Goal: Information Seeking & Learning: Learn about a topic

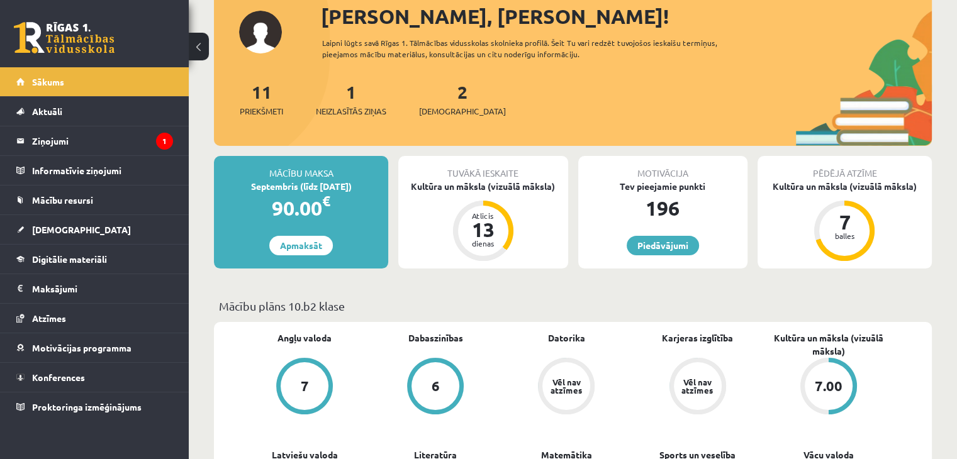
scroll to position [189, 0]
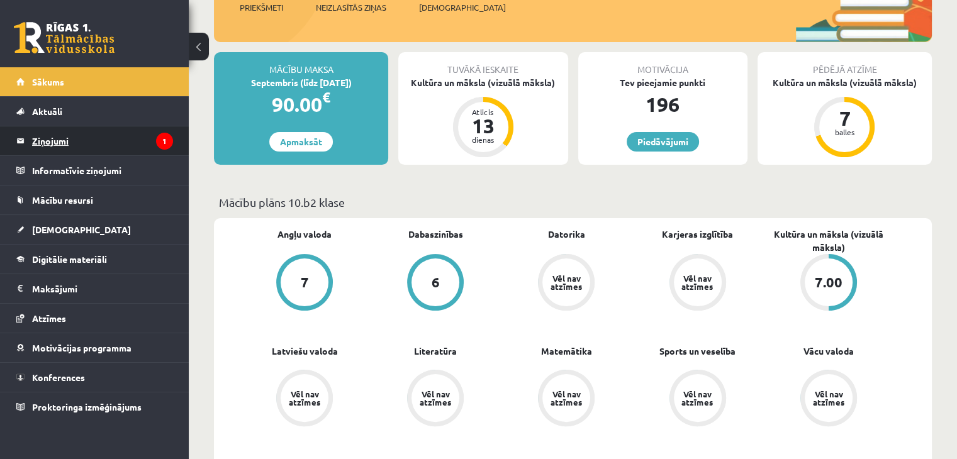
click at [68, 145] on legend "Ziņojumi 1" at bounding box center [102, 140] width 141 height 29
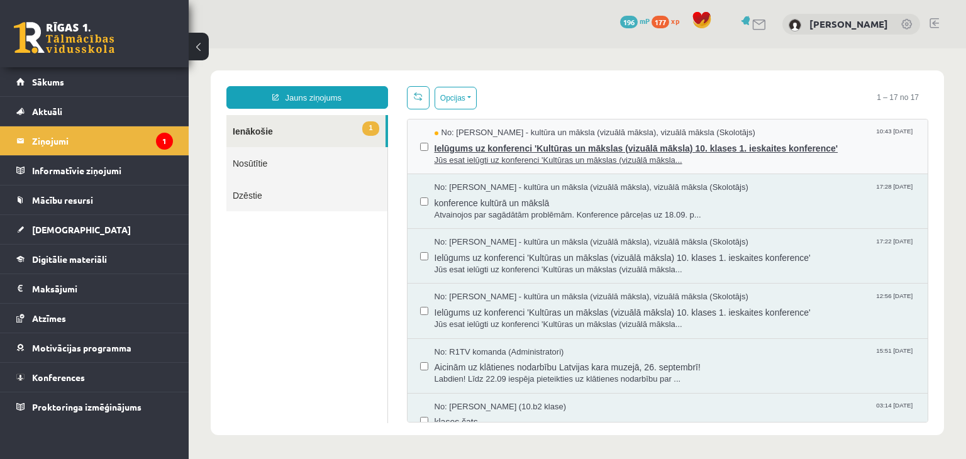
click at [536, 139] on span "Ielūgums uz konferenci 'Kultūras un mākslas (vizuālā māksla) 10. klases 1. iesk…" at bounding box center [675, 147] width 481 height 16
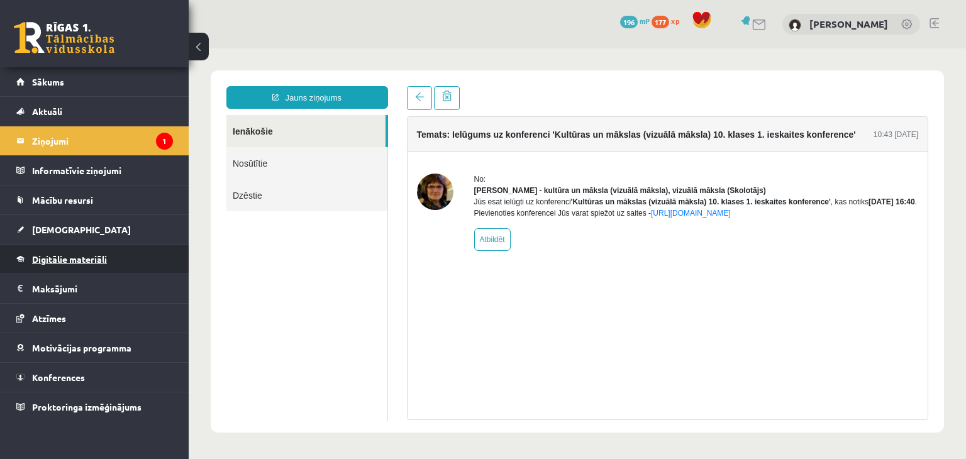
click at [109, 263] on link "Digitālie materiāli" at bounding box center [94, 259] width 157 height 29
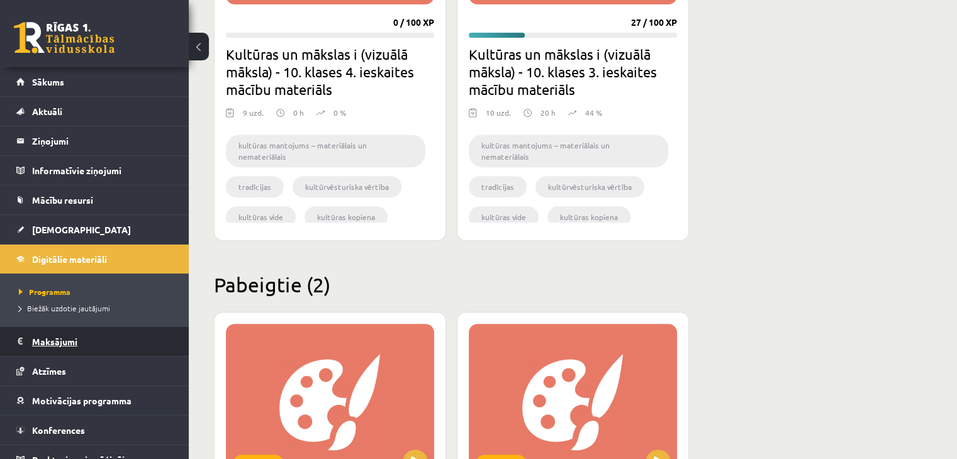
scroll to position [566, 0]
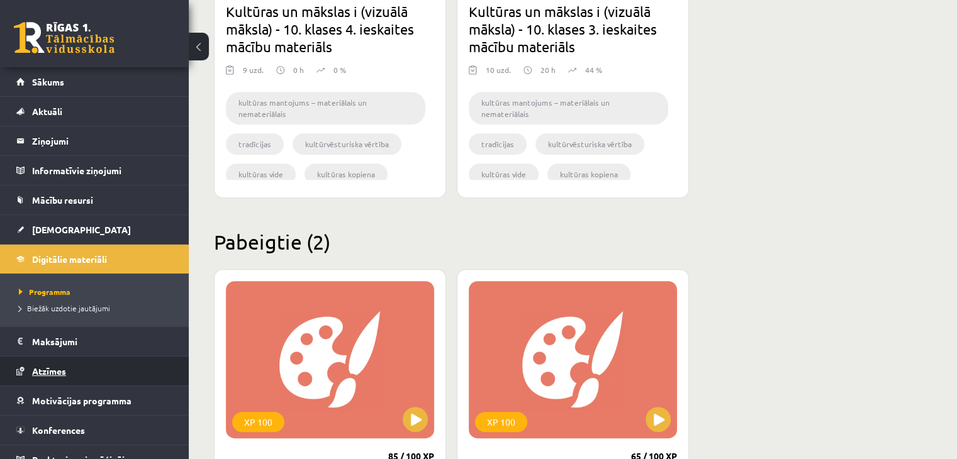
click at [69, 367] on link "Atzīmes" at bounding box center [94, 371] width 157 height 29
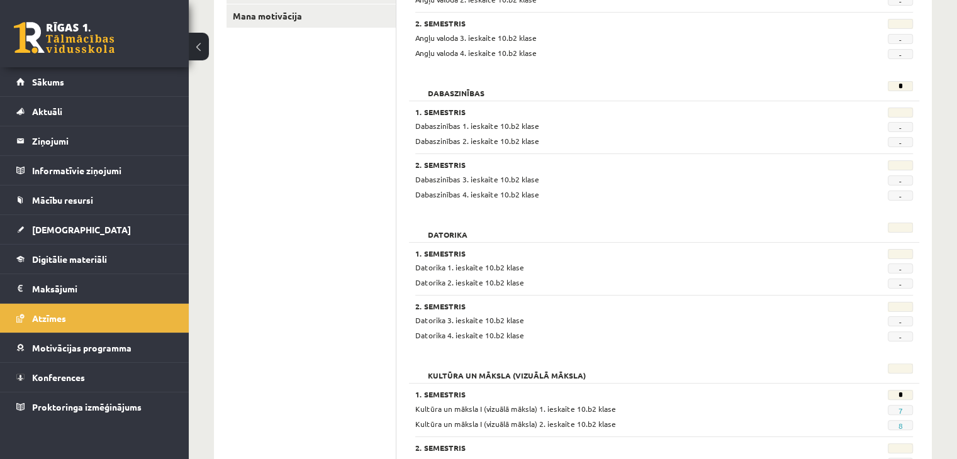
scroll to position [315, 0]
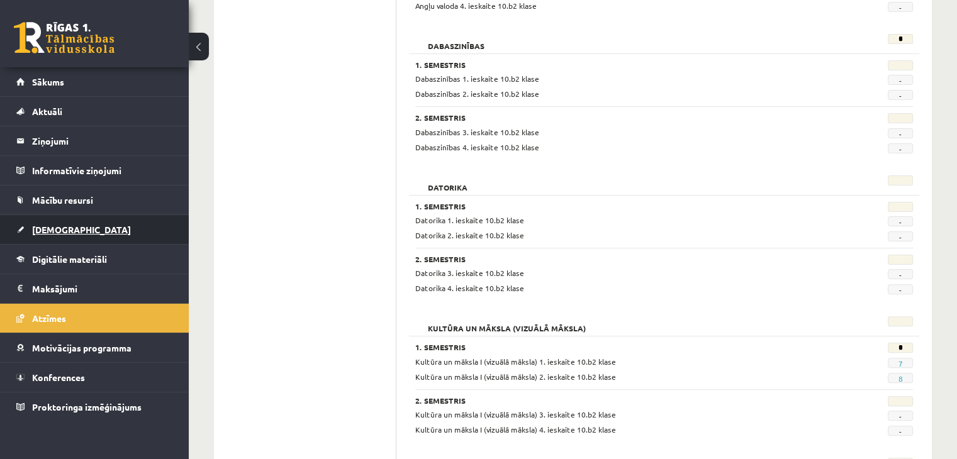
click at [58, 232] on span "[DEMOGRAPHIC_DATA]" at bounding box center [81, 229] width 99 height 11
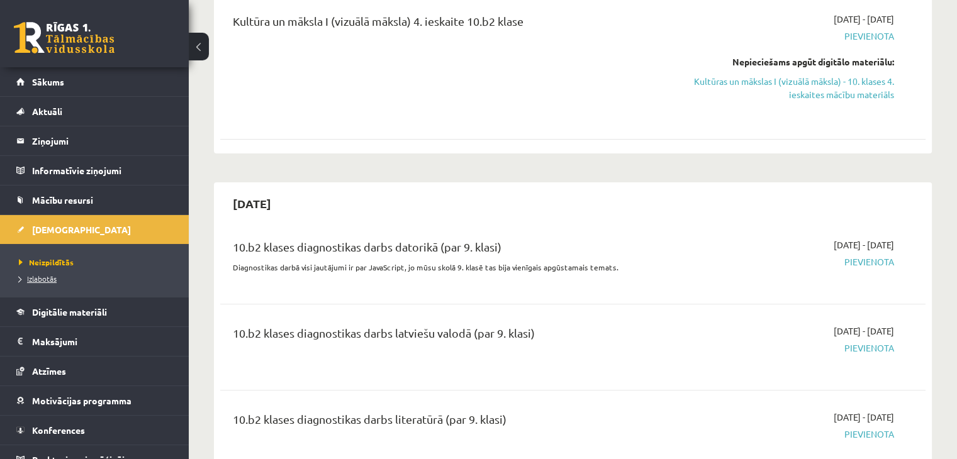
click at [47, 281] on span "Izlabotās" at bounding box center [38, 279] width 38 height 10
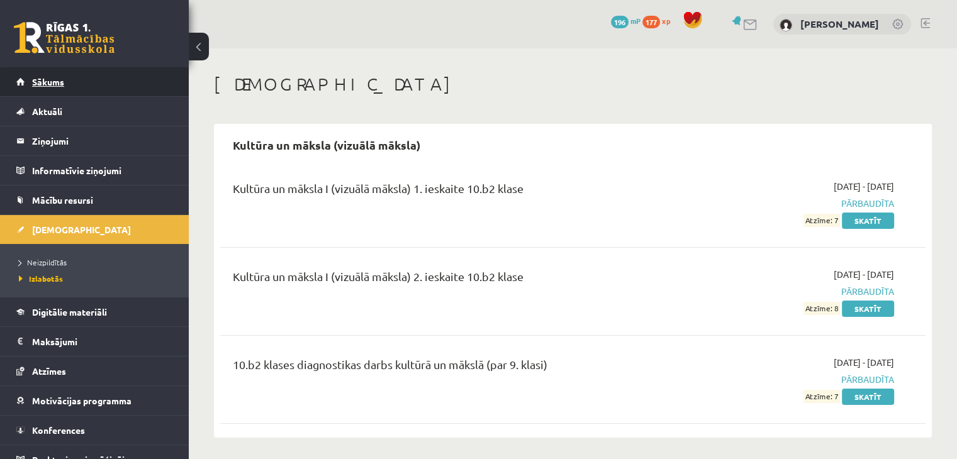
click at [106, 91] on link "Sākums" at bounding box center [94, 81] width 157 height 29
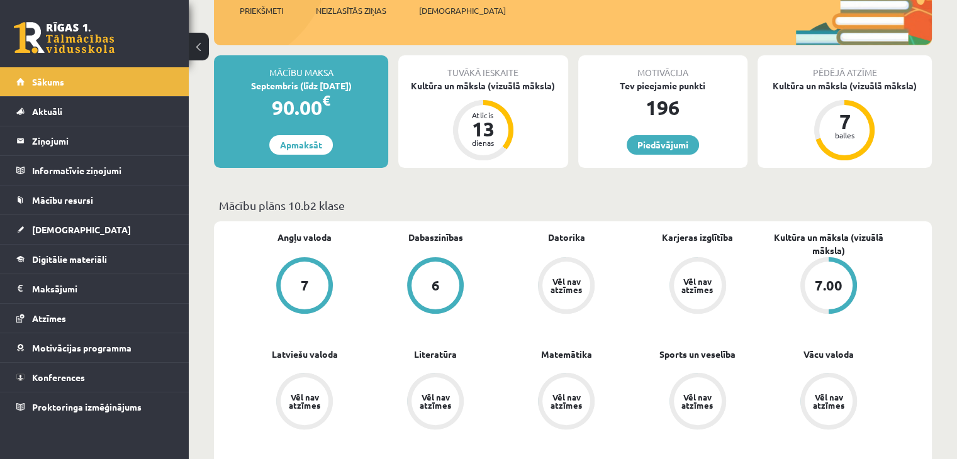
scroll to position [252, 0]
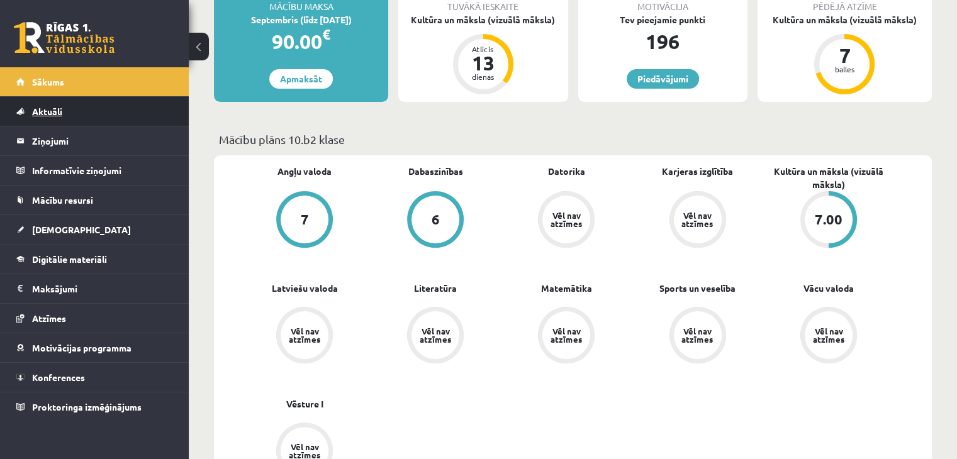
click at [101, 114] on link "Aktuāli" at bounding box center [94, 111] width 157 height 29
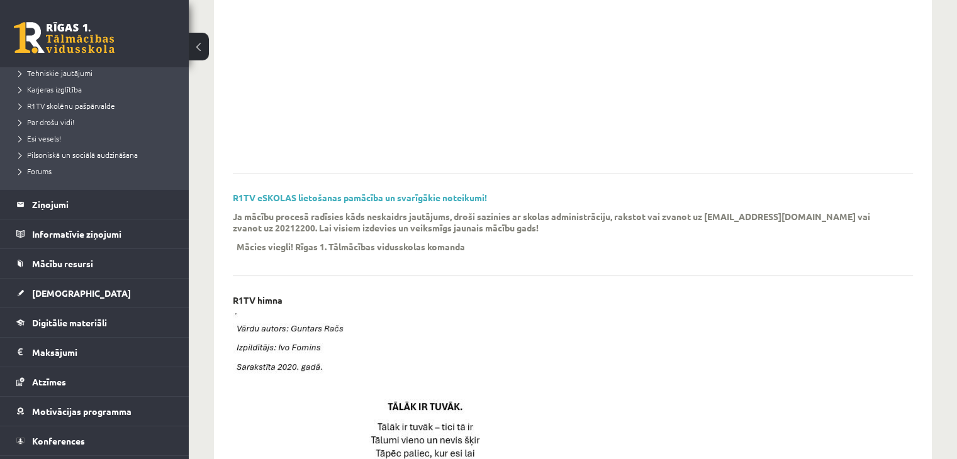
scroll to position [243, 0]
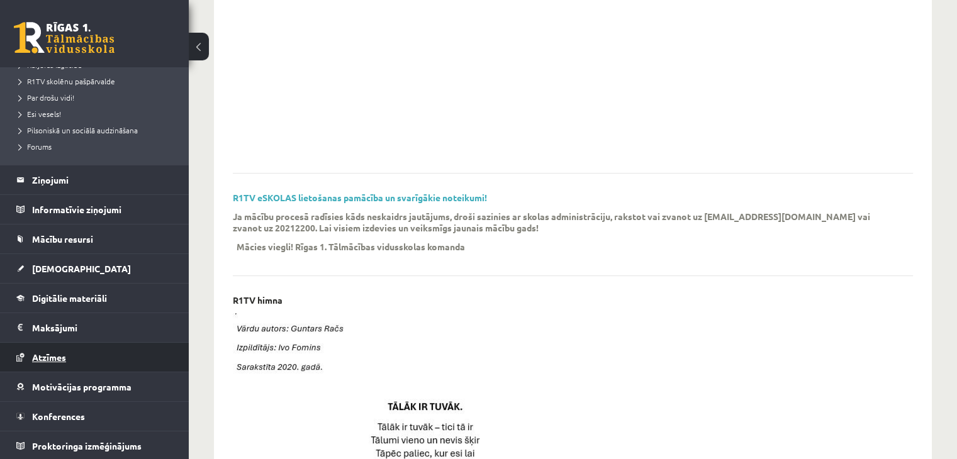
click at [76, 348] on link "Atzīmes" at bounding box center [94, 357] width 157 height 29
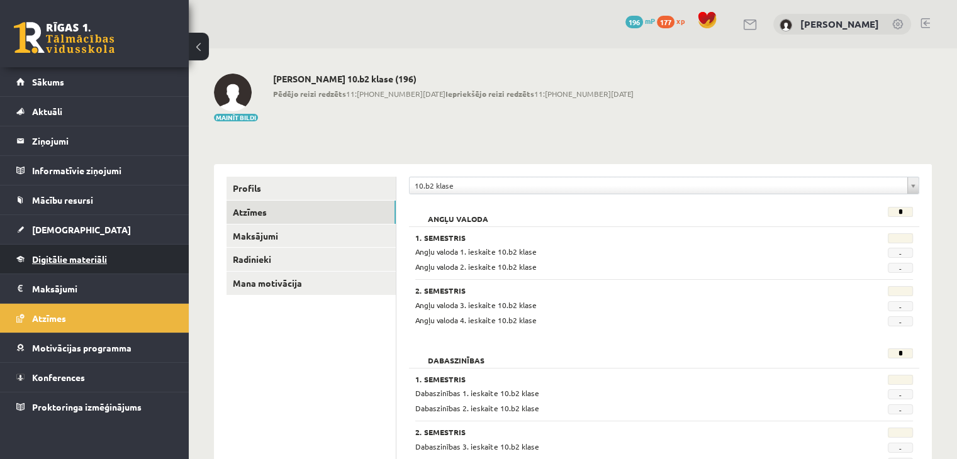
click at [114, 257] on link "Digitālie materiāli" at bounding box center [94, 259] width 157 height 29
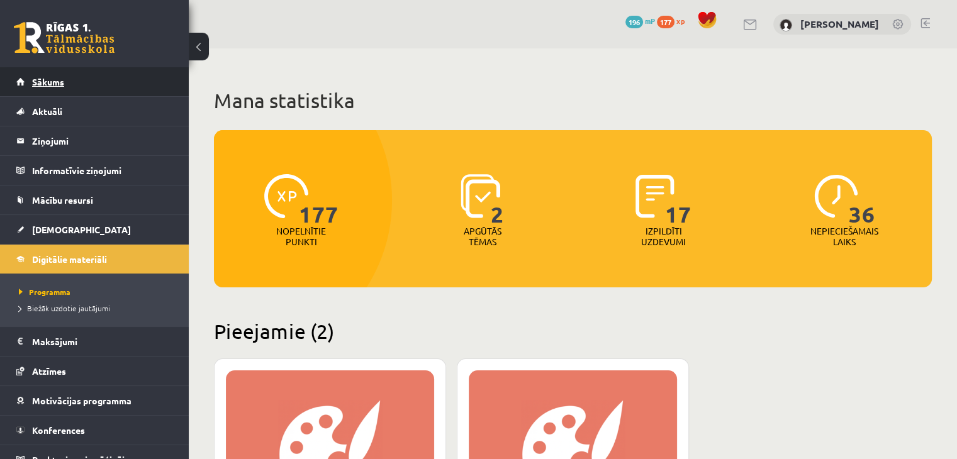
click at [114, 82] on link "Sākums" at bounding box center [94, 81] width 157 height 29
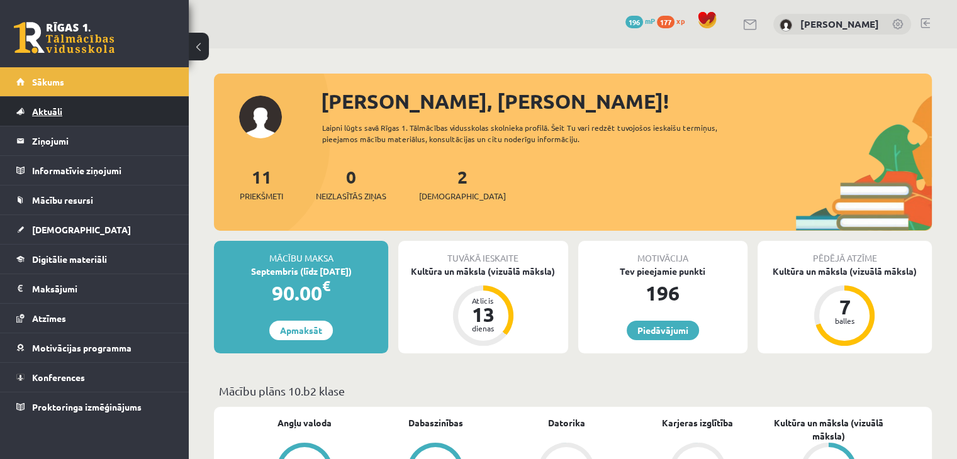
click at [116, 121] on link "Aktuāli" at bounding box center [94, 111] width 157 height 29
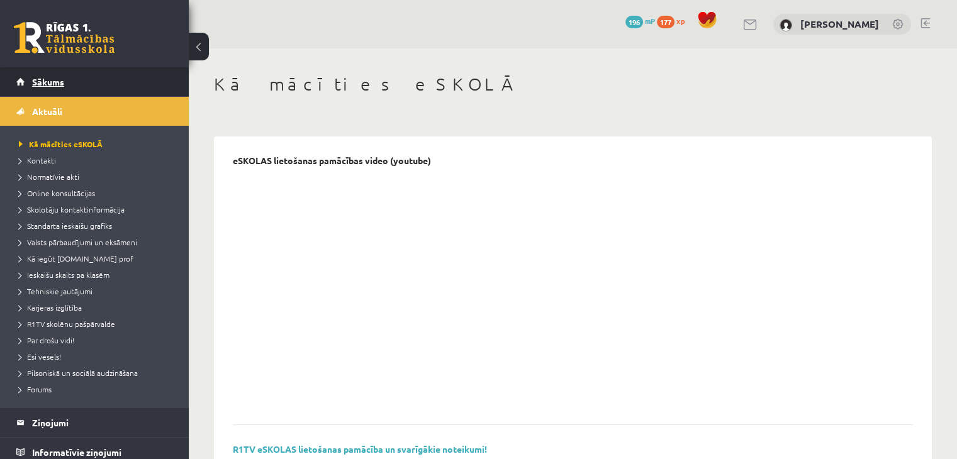
click at [133, 93] on link "Sākums" at bounding box center [94, 81] width 157 height 29
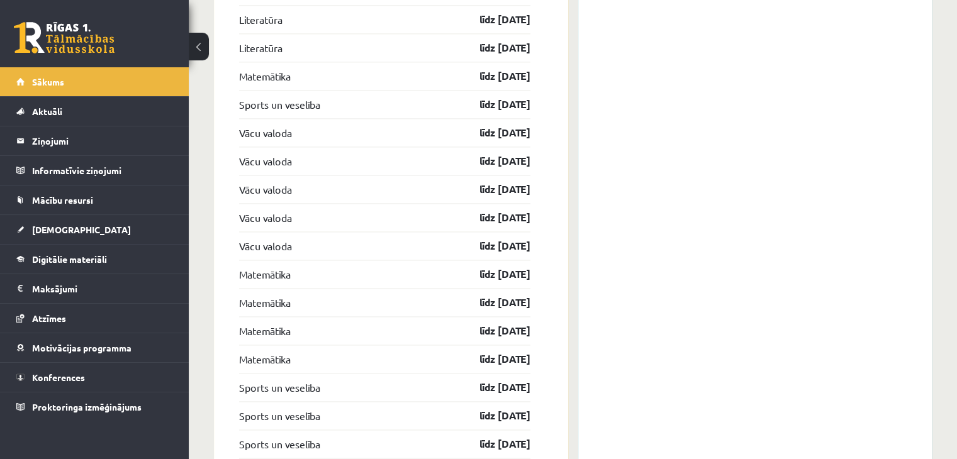
scroll to position [1831, 0]
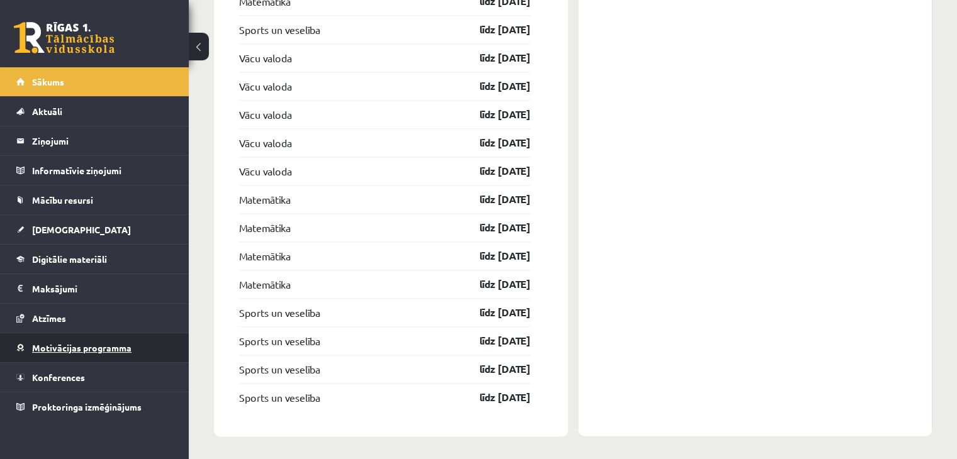
click at [131, 344] on link "Motivācijas programma" at bounding box center [94, 347] width 157 height 29
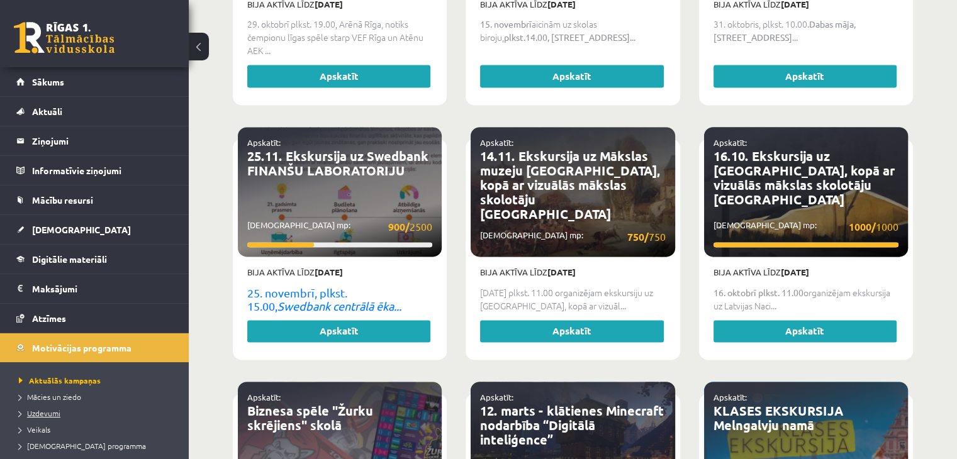
click at [48, 411] on span "Uzdevumi" at bounding box center [40, 413] width 42 height 10
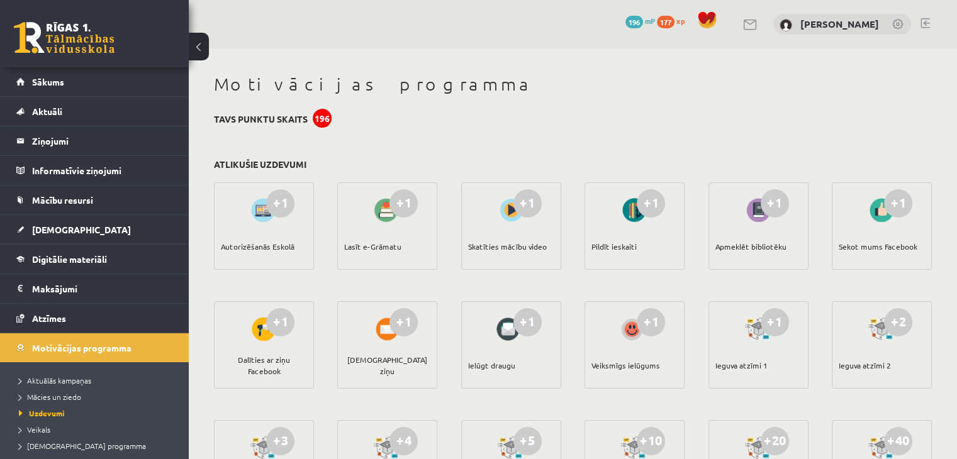
click at [758, 22] on link at bounding box center [750, 25] width 15 height 11
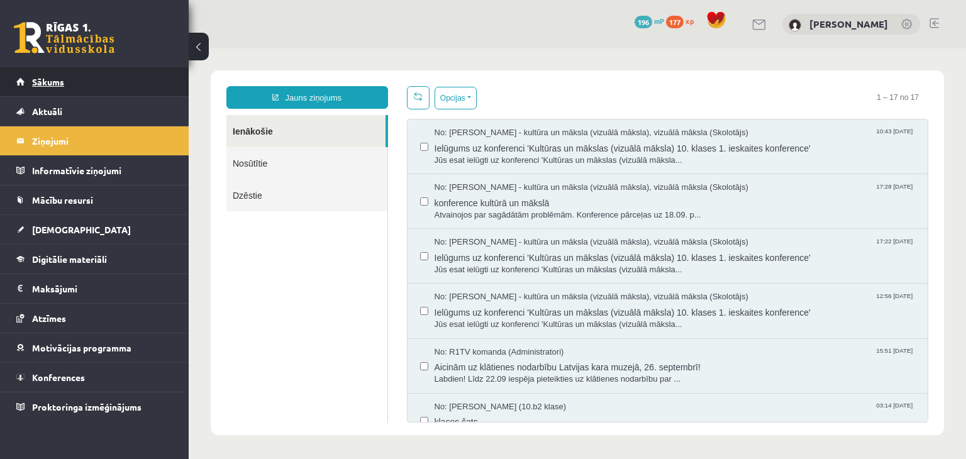
click at [66, 78] on link "Sākums" at bounding box center [94, 81] width 157 height 29
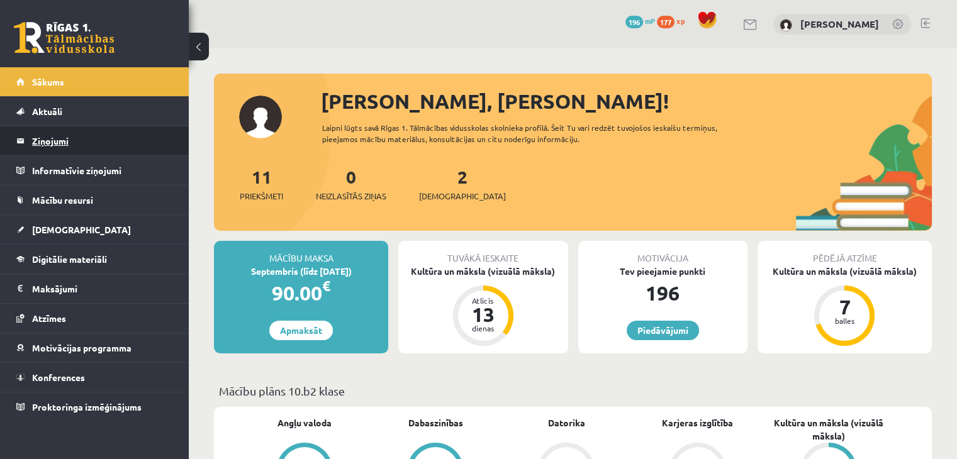
click at [70, 142] on legend "Ziņojumi 0" at bounding box center [102, 140] width 141 height 29
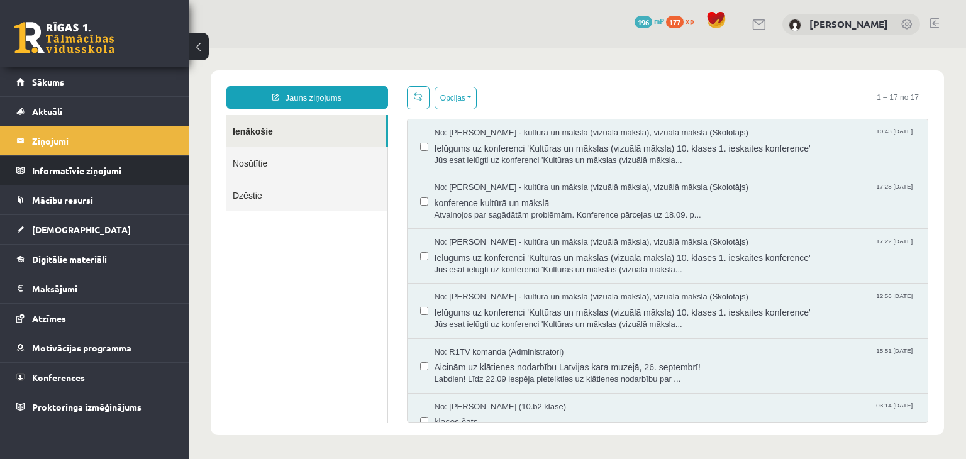
click at [58, 169] on legend "Informatīvie ziņojumi 0" at bounding box center [102, 170] width 141 height 29
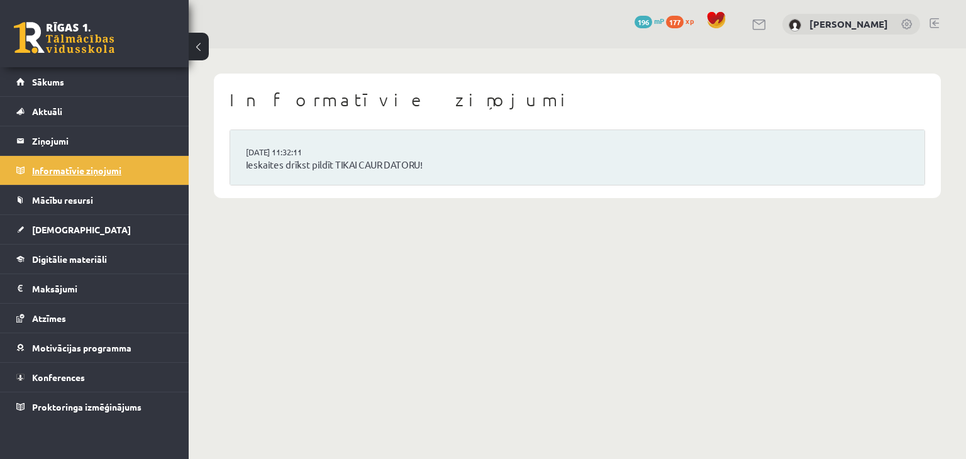
click at [58, 169] on legend "Informatīvie ziņojumi 0" at bounding box center [102, 170] width 141 height 29
click at [67, 267] on link "Digitālie materiāli" at bounding box center [94, 259] width 157 height 29
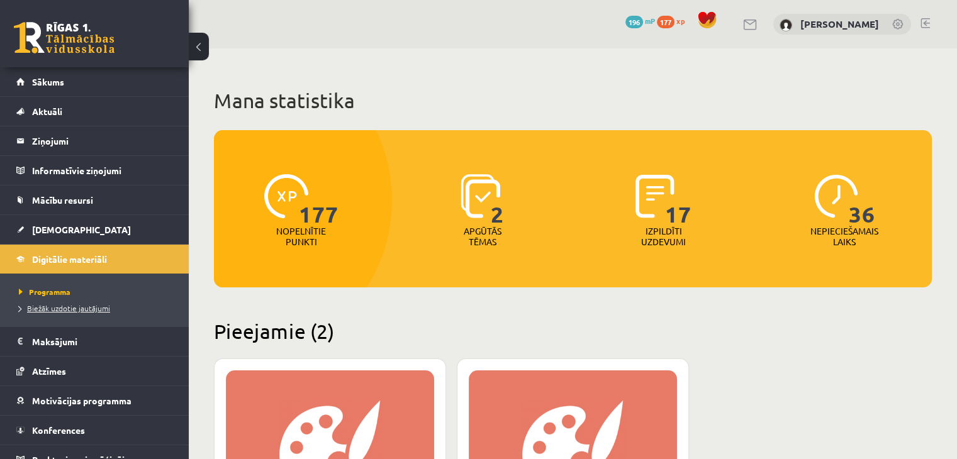
click at [68, 308] on span "Biežāk uzdotie jautājumi" at bounding box center [64, 308] width 91 height 10
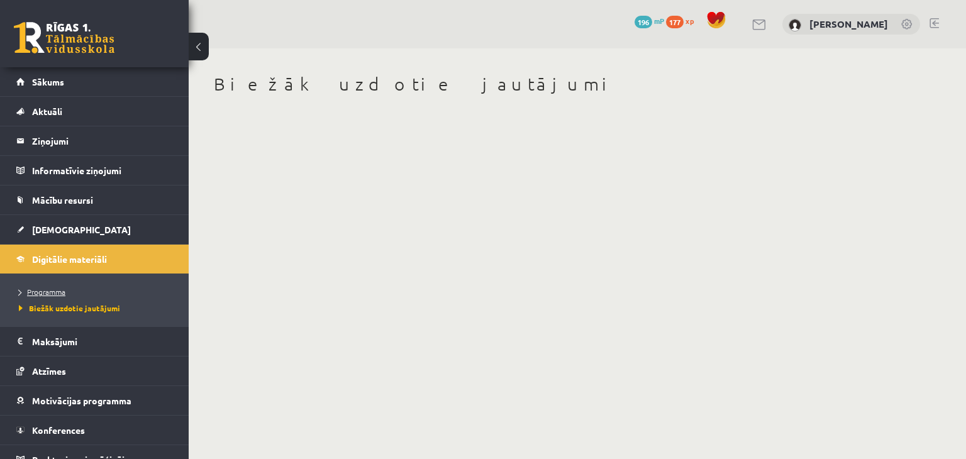
click at [53, 286] on link "Programma" at bounding box center [97, 291] width 157 height 11
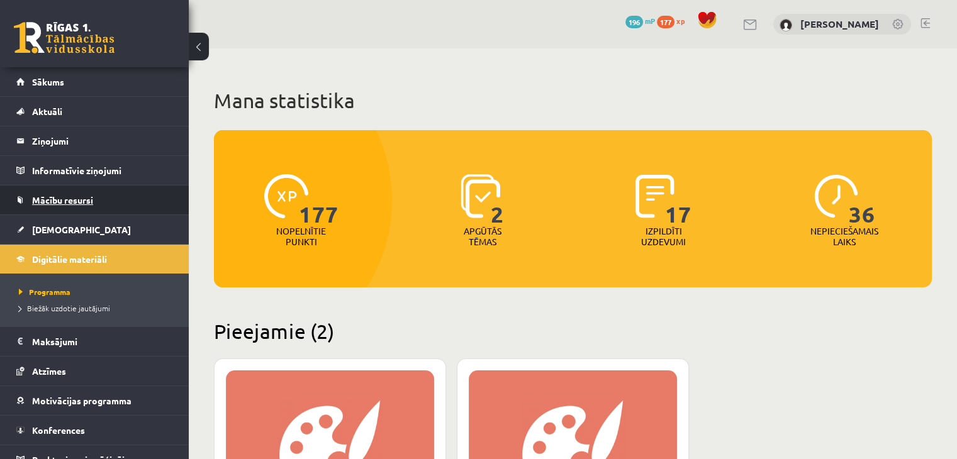
click at [81, 194] on span "Mācību resursi" at bounding box center [62, 199] width 61 height 11
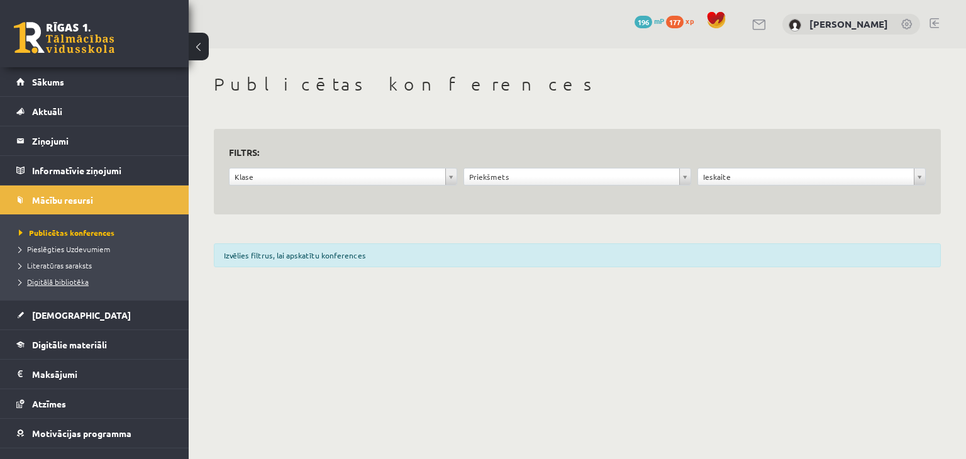
click at [71, 286] on link "Digitālā bibliotēka" at bounding box center [97, 281] width 157 height 11
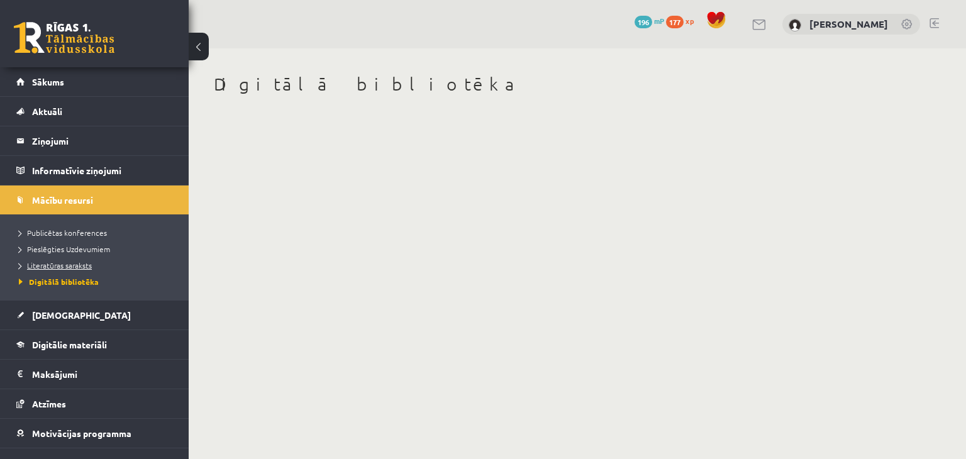
click at [83, 267] on span "Literatūras saraksts" at bounding box center [55, 265] width 73 height 10
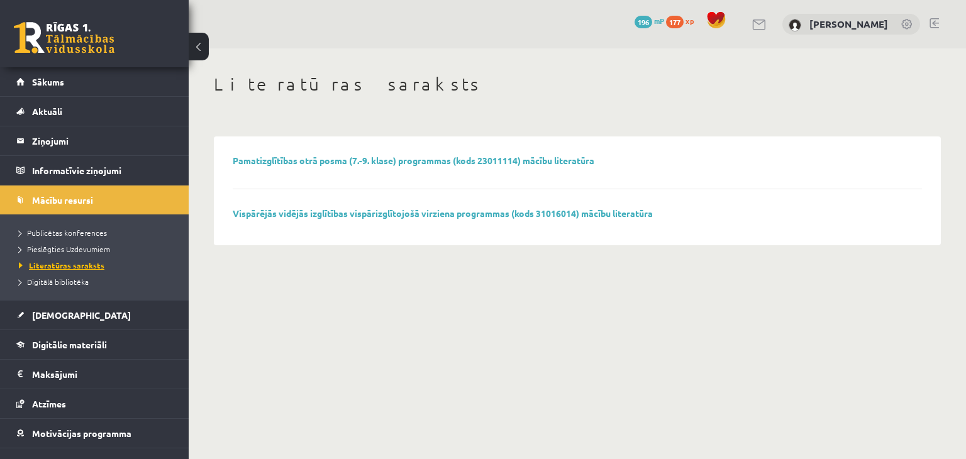
scroll to position [47, 0]
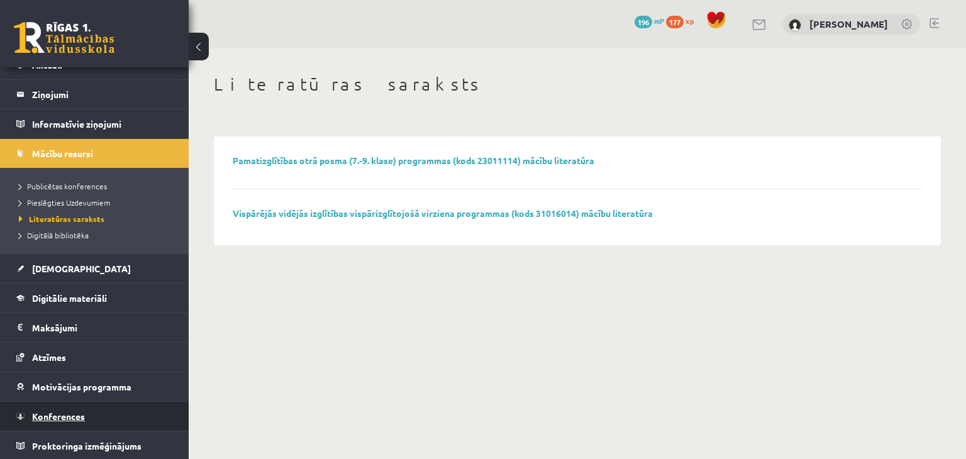
click at [113, 419] on link "Konferences" at bounding box center [94, 416] width 157 height 29
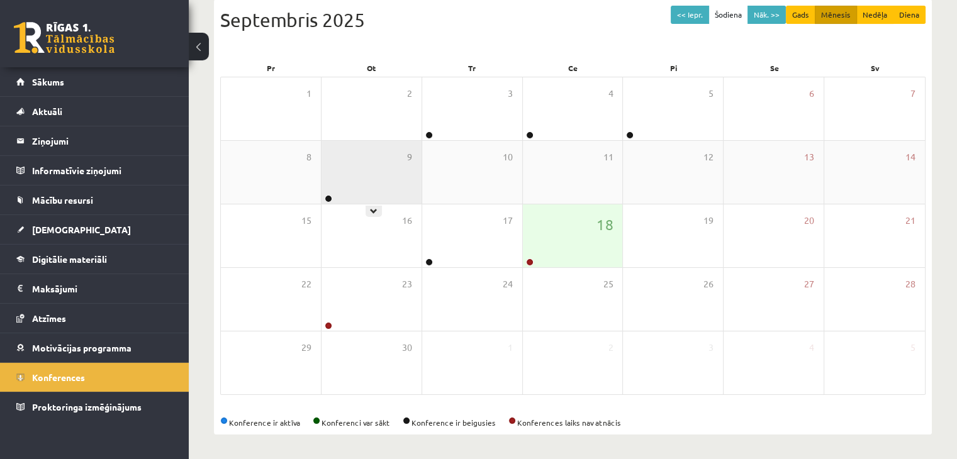
scroll to position [141, 0]
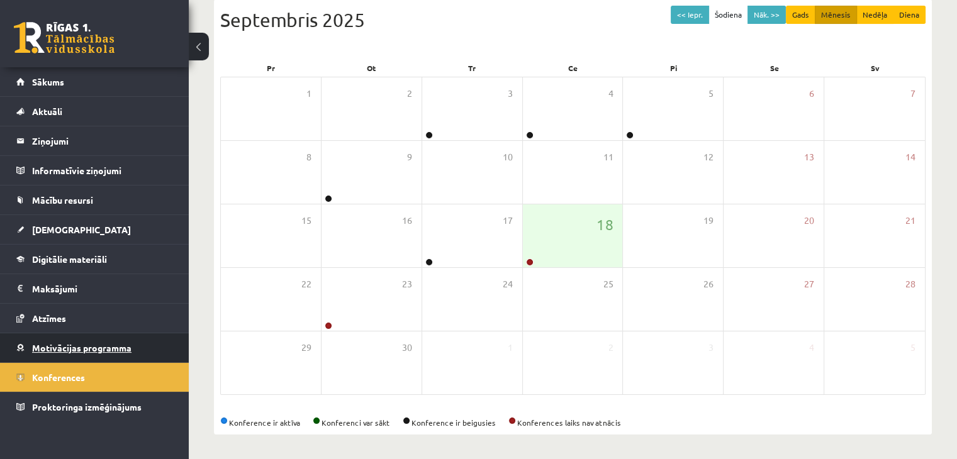
click at [138, 352] on link "Motivācijas programma" at bounding box center [94, 347] width 157 height 29
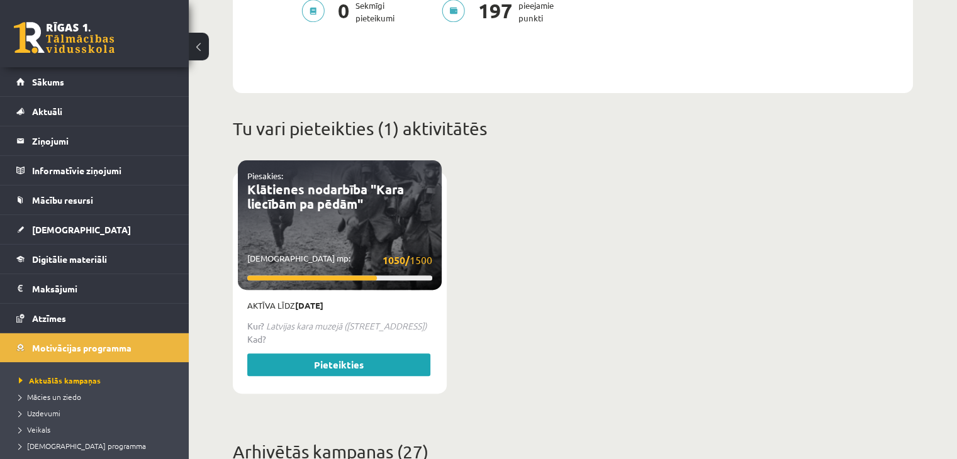
scroll to position [408, 0]
drag, startPoint x: 321, startPoint y: 315, endPoint x: 347, endPoint y: 340, distance: 36.5
click at [347, 340] on div "Kur? [GEOGRAPHIC_DATA] ([STREET_ADDRESS]) Kad?" at bounding box center [339, 337] width 185 height 34
click at [382, 235] on div "Piesakies: Klātienes nodarbība "Kara liecībām pa pēdām" Savākti mp: 1050/ 1500" at bounding box center [340, 225] width 204 height 130
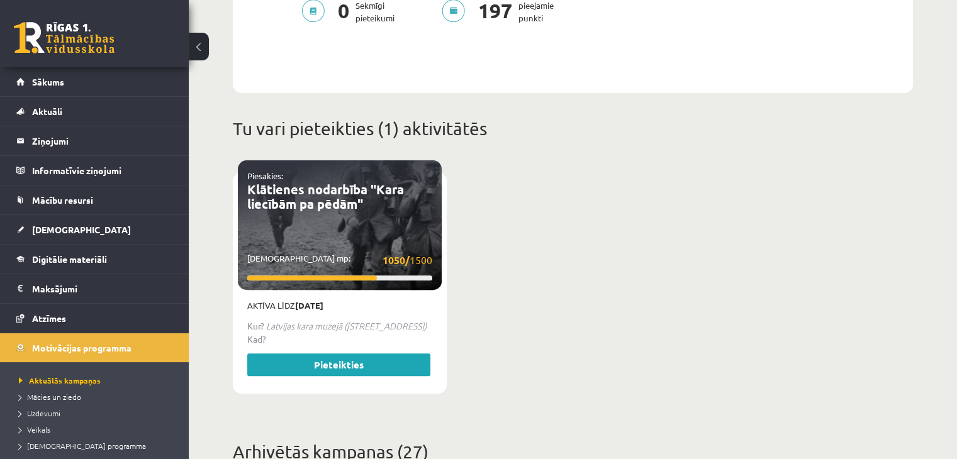
click at [382, 235] on div "Piesakies: Klātienes nodarbība "Kara liecībām pa pēdām" Savākti mp: 1050/ 1500" at bounding box center [340, 225] width 204 height 130
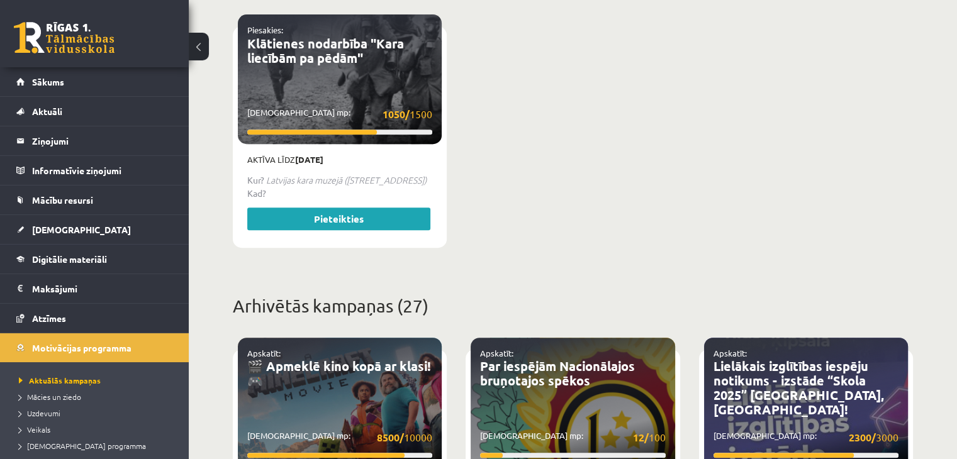
scroll to position [468, 0]
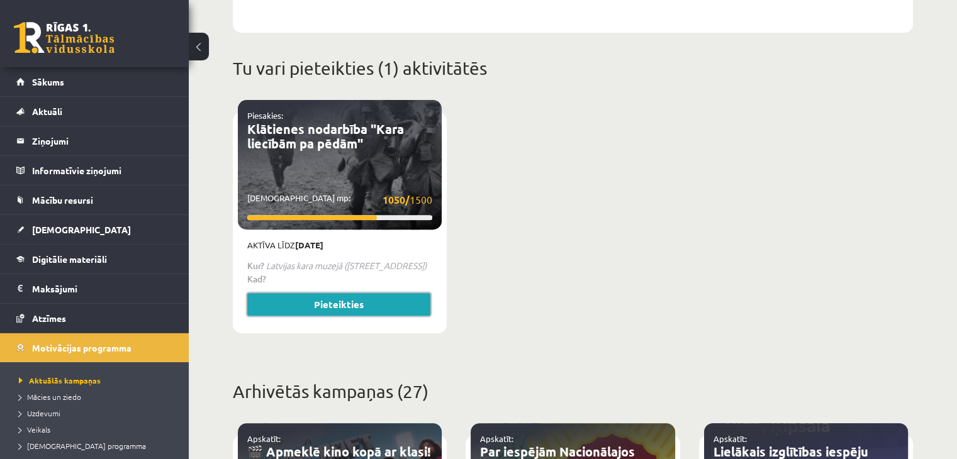
click at [333, 294] on link "Pieteikties" at bounding box center [338, 304] width 183 height 23
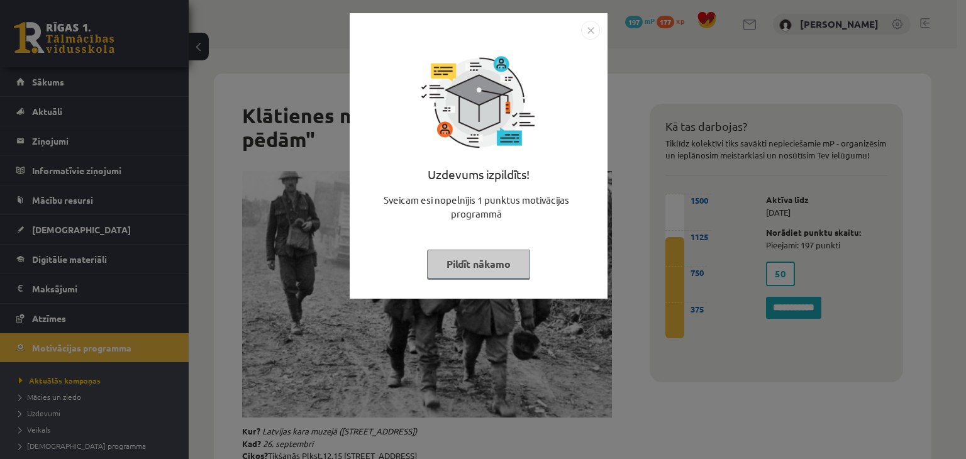
click at [457, 271] on button "Pildīt nākamo" at bounding box center [478, 264] width 103 height 29
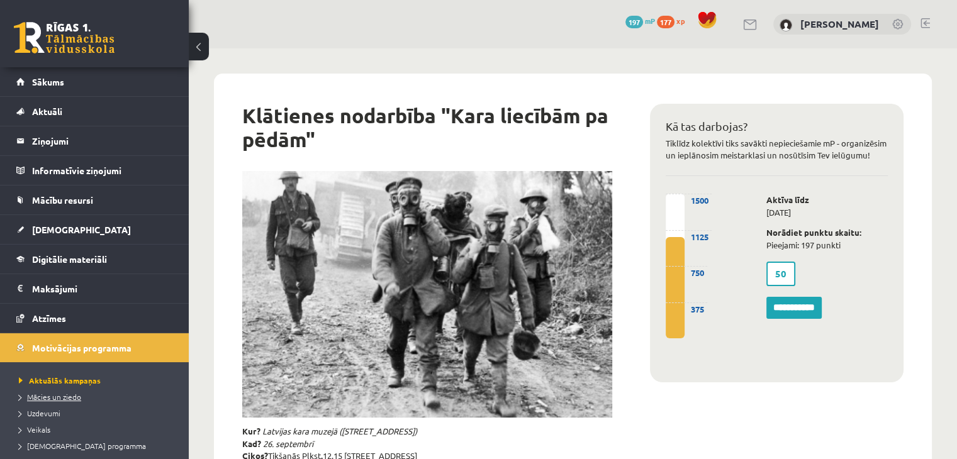
click at [65, 398] on span "Mācies un ziedo" at bounding box center [50, 397] width 62 height 10
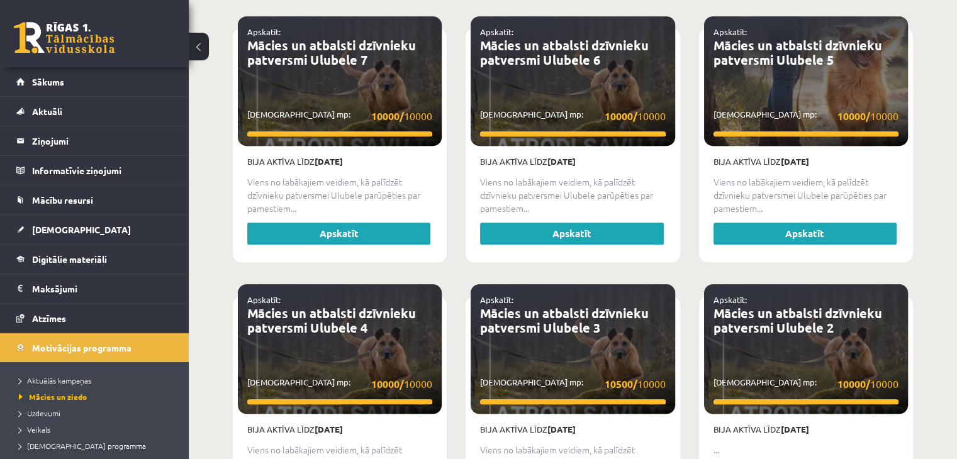
scroll to position [848, 0]
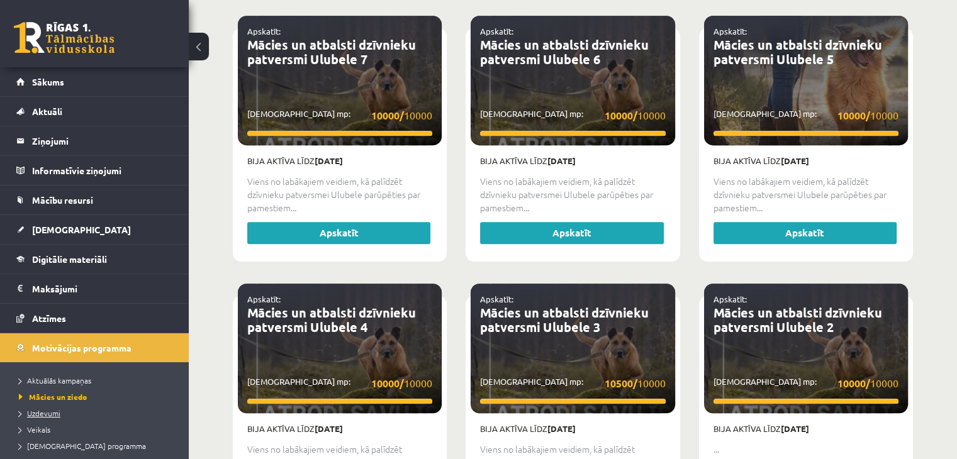
click at [53, 416] on link "Uzdevumi" at bounding box center [97, 413] width 157 height 11
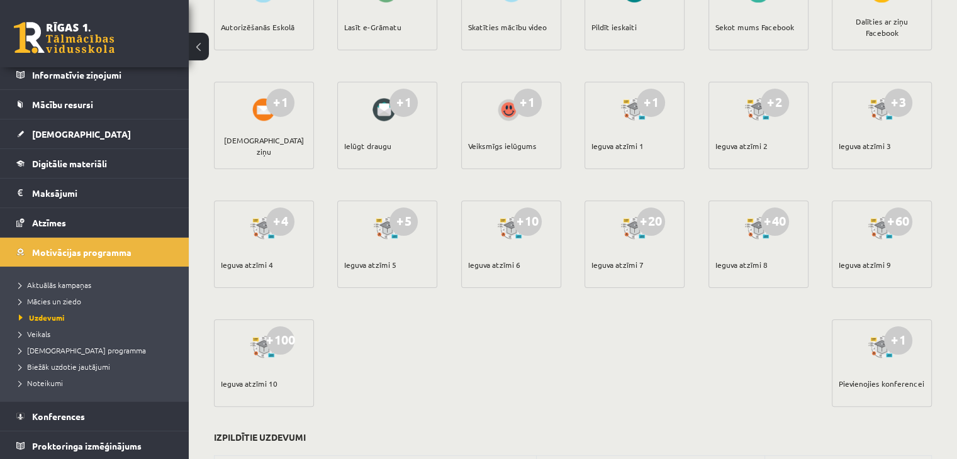
scroll to position [345, 0]
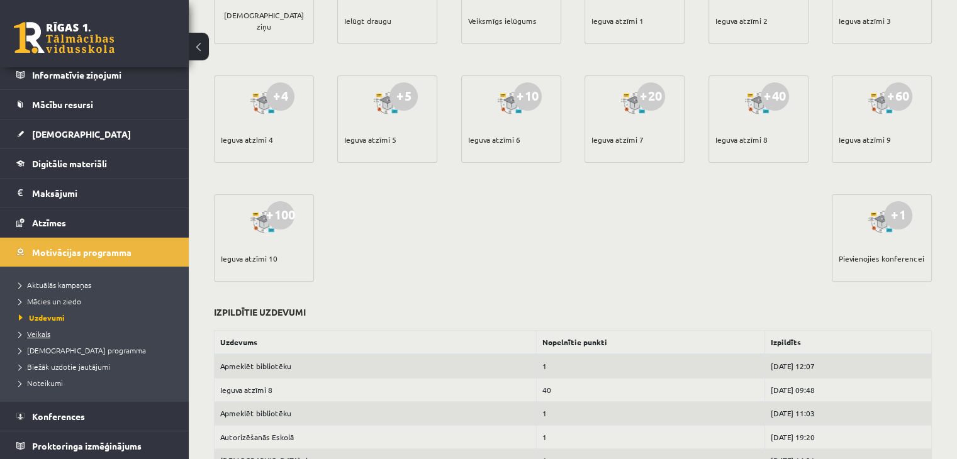
click at [31, 330] on span "Veikals" at bounding box center [34, 334] width 31 height 10
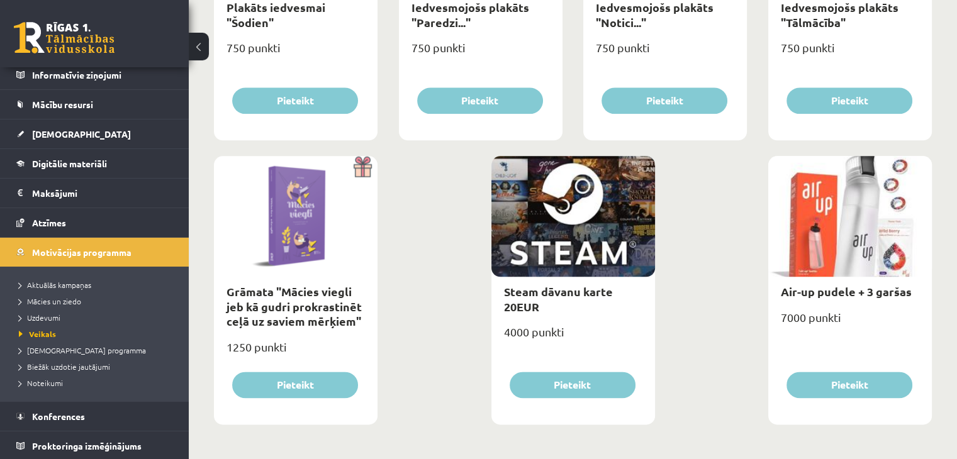
scroll to position [1473, 0]
click at [65, 348] on span "[DEMOGRAPHIC_DATA] programma" at bounding box center [82, 350] width 127 height 10
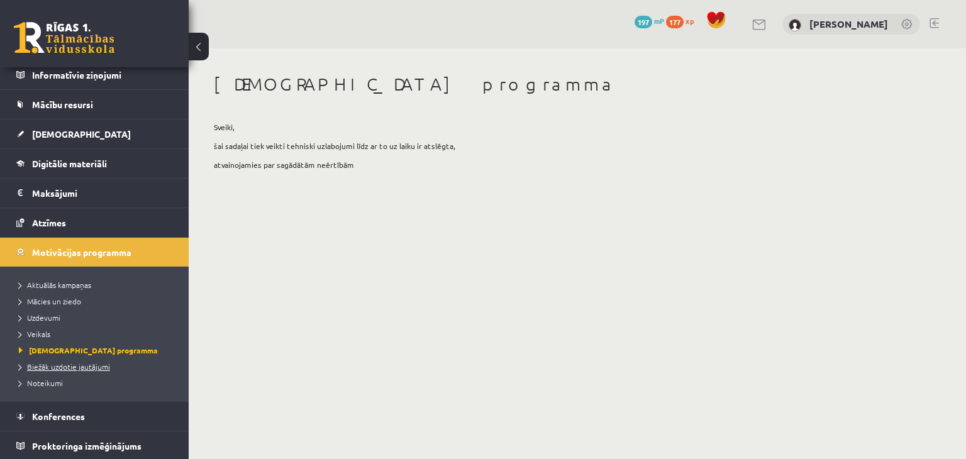
click at [93, 365] on span "Biežāk uzdotie jautājumi" at bounding box center [64, 367] width 91 height 10
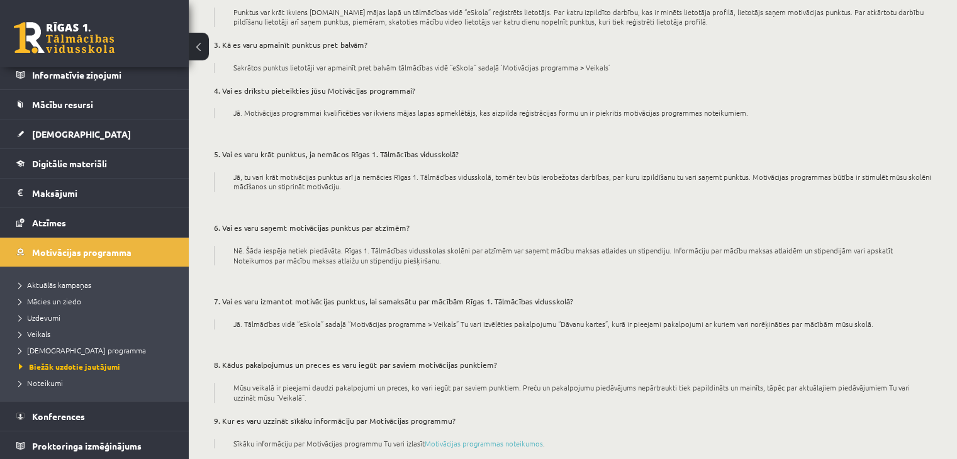
scroll to position [292, 0]
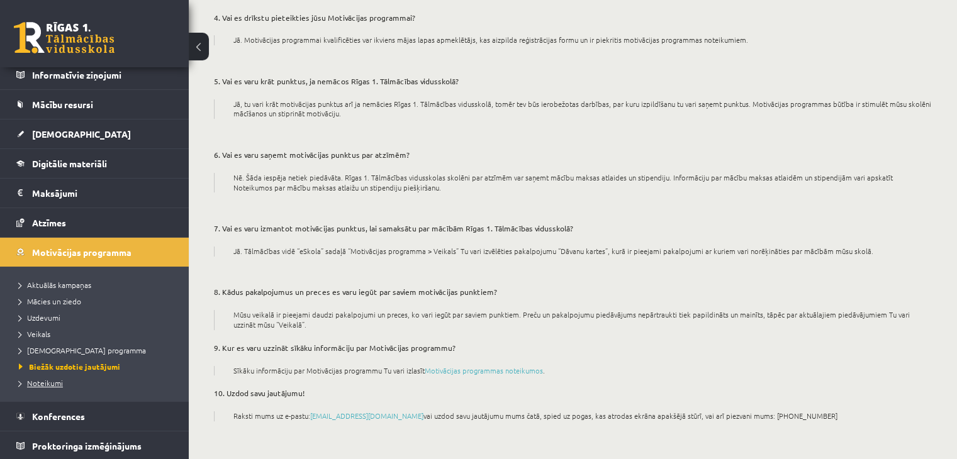
click at [53, 383] on span "Noteikumi" at bounding box center [41, 383] width 44 height 10
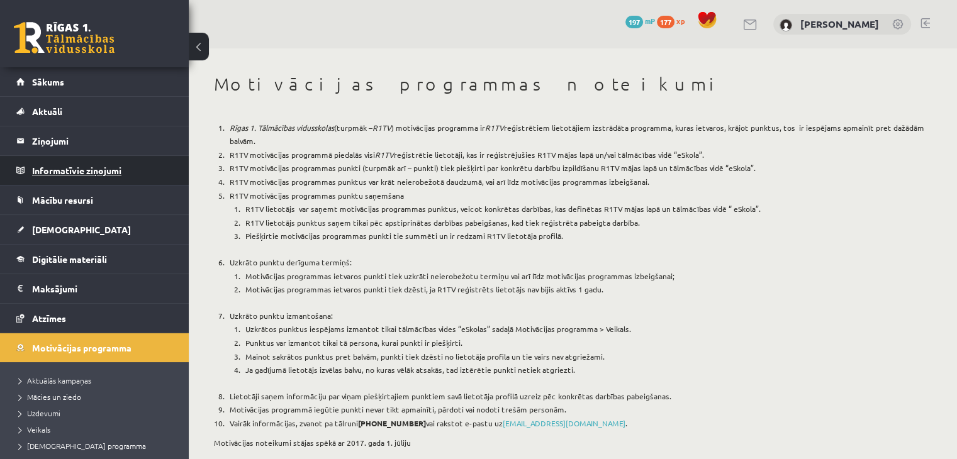
click at [94, 181] on legend "Informatīvie ziņojumi 0" at bounding box center [102, 170] width 141 height 29
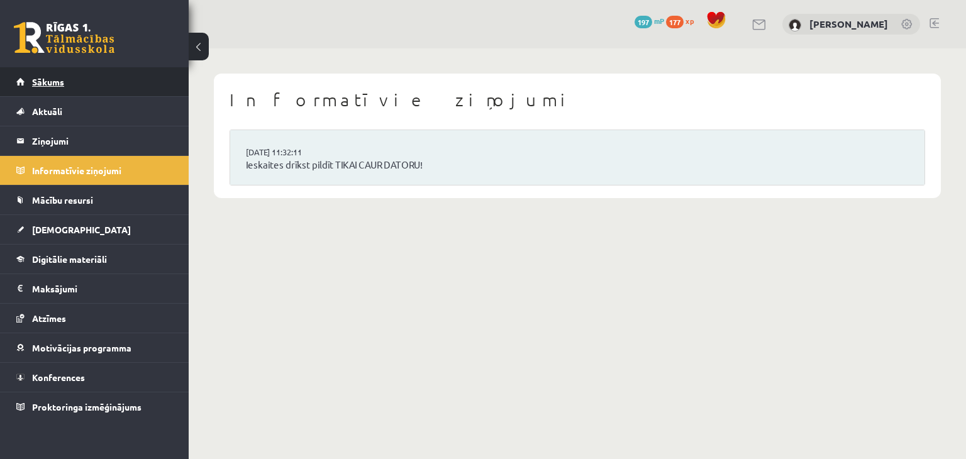
click at [93, 93] on link "Sākums" at bounding box center [94, 81] width 157 height 29
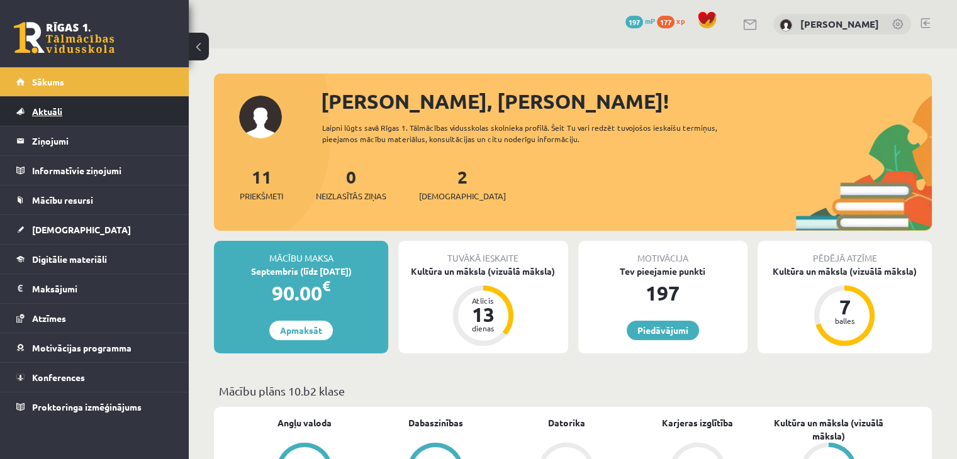
click at [135, 125] on link "Aktuāli" at bounding box center [94, 111] width 157 height 29
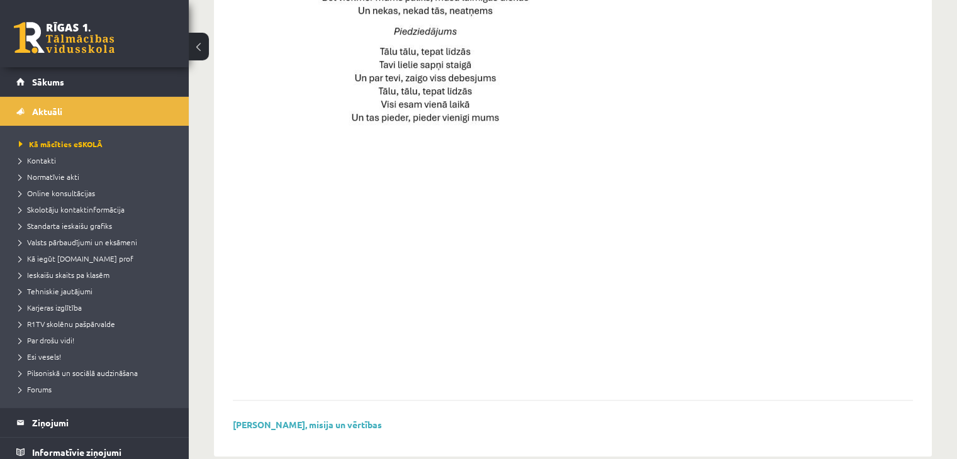
scroll to position [912, 0]
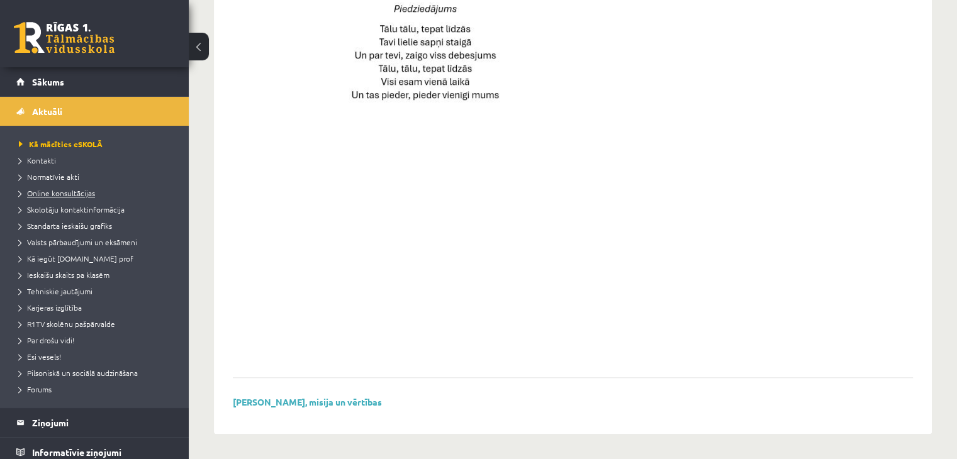
click at [49, 188] on span "Online konsultācijas" at bounding box center [57, 193] width 76 height 10
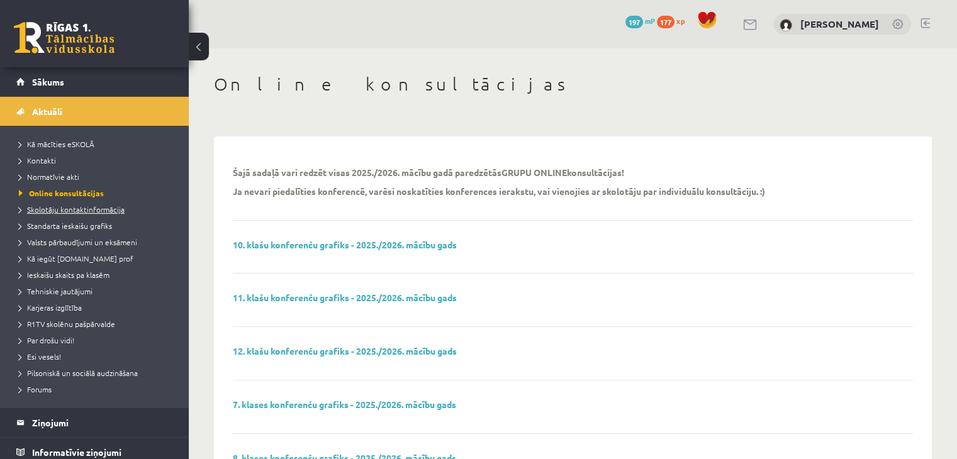
click at [99, 211] on span "Skolotāju kontaktinformācija" at bounding box center [72, 209] width 106 height 10
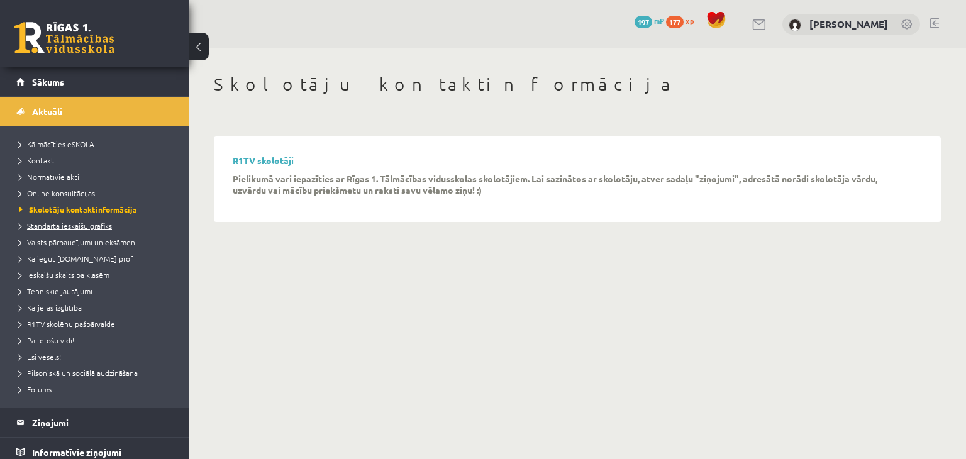
click at [90, 228] on span "Standarta ieskaišu grafiks" at bounding box center [65, 226] width 93 height 10
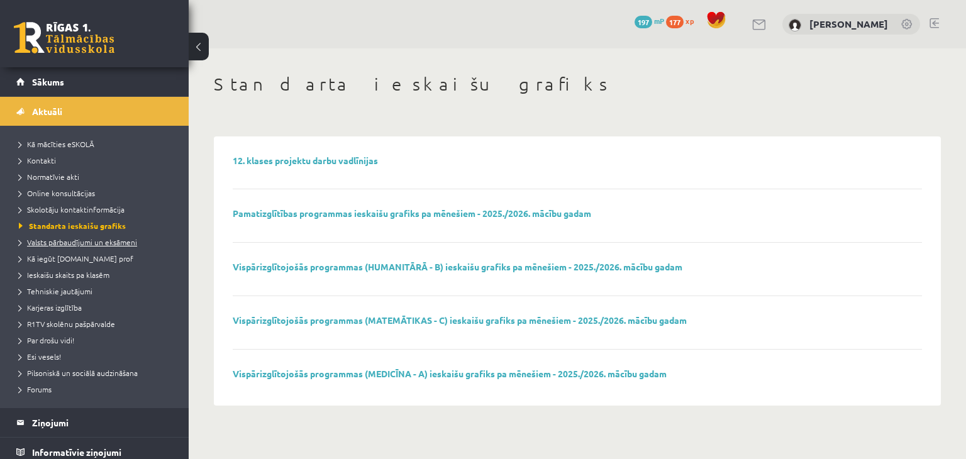
click at [104, 237] on link "Valsts pārbaudījumi un eksāmeni" at bounding box center [97, 242] width 157 height 11
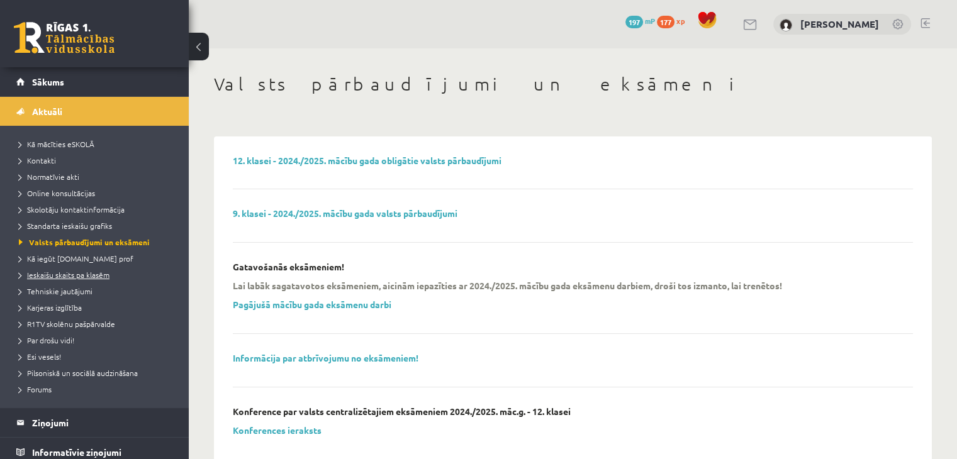
click at [64, 277] on span "Ieskaišu skaits pa klasēm" at bounding box center [64, 275] width 91 height 10
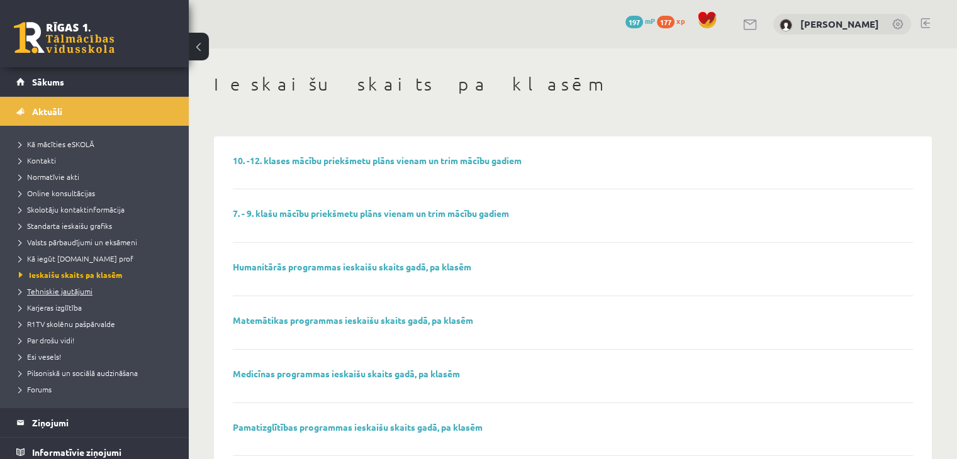
click at [46, 291] on span "Tehniskie jautājumi" at bounding box center [56, 291] width 74 height 10
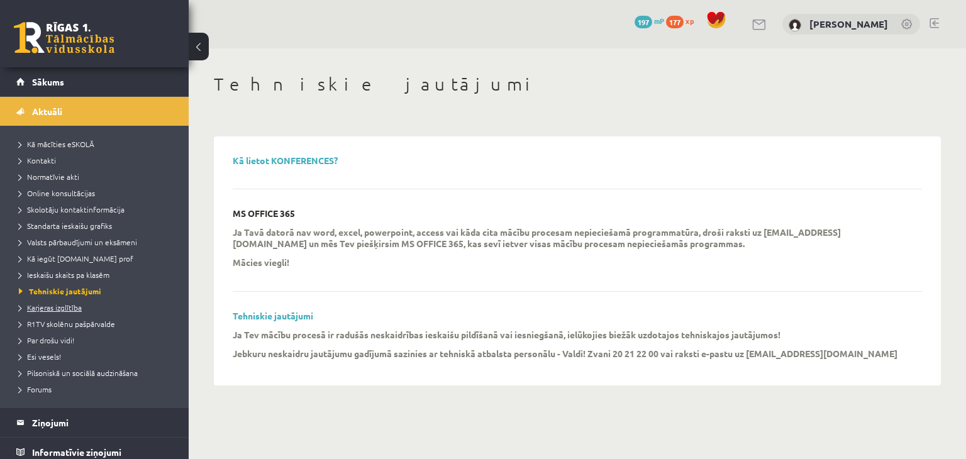
click at [59, 312] on link "Karjeras izglītība" at bounding box center [97, 307] width 157 height 11
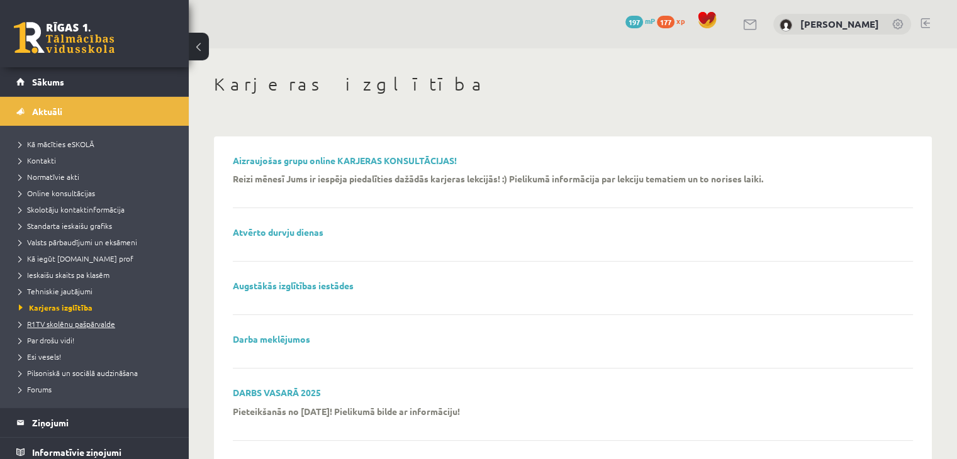
click at [64, 320] on span "R1TV skolēnu pašpārvalde" at bounding box center [67, 324] width 96 height 10
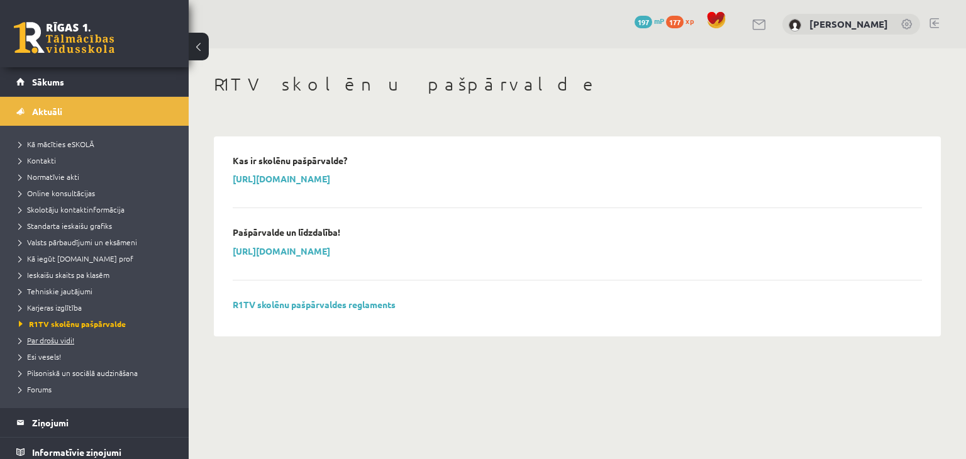
click at [55, 337] on span "Par drošu vidi!" at bounding box center [46, 340] width 55 height 10
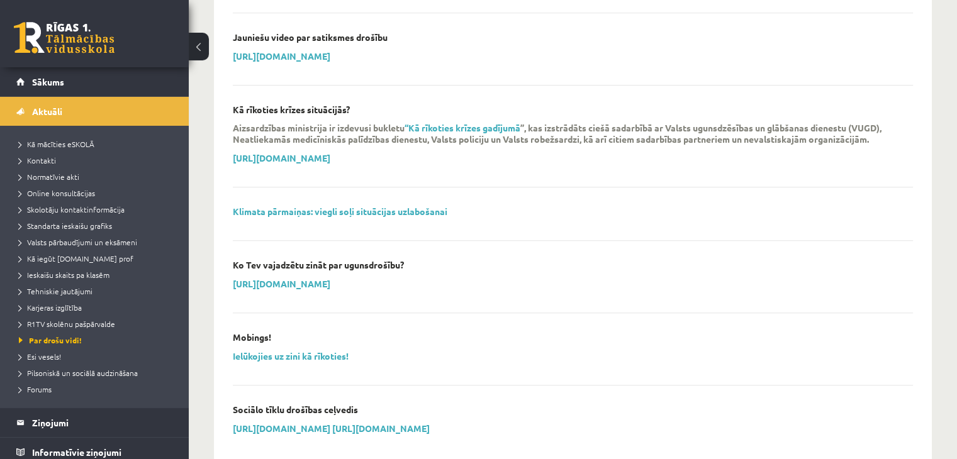
scroll to position [1022, 0]
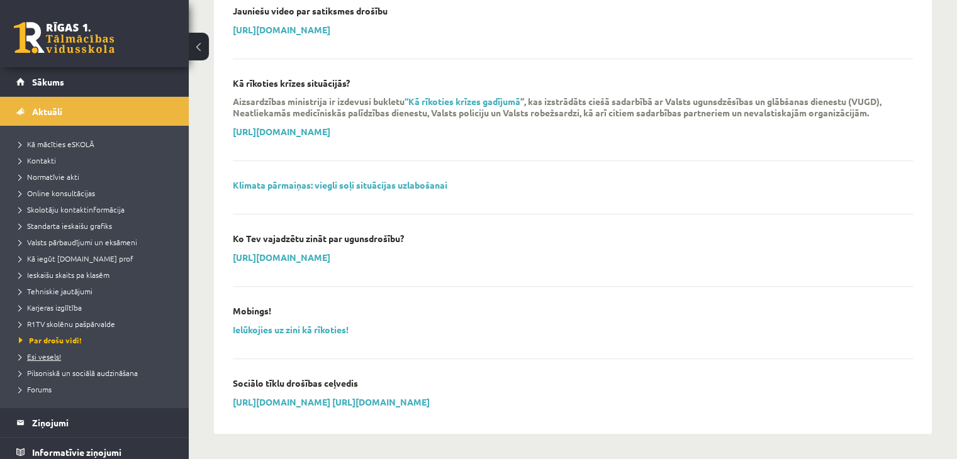
click at [52, 358] on span "Esi vesels!" at bounding box center [40, 357] width 42 height 10
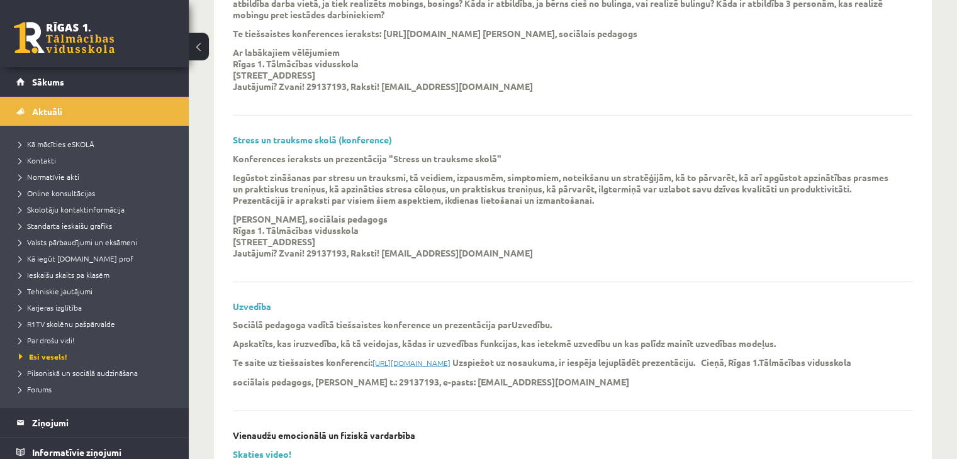
scroll to position [2907, 0]
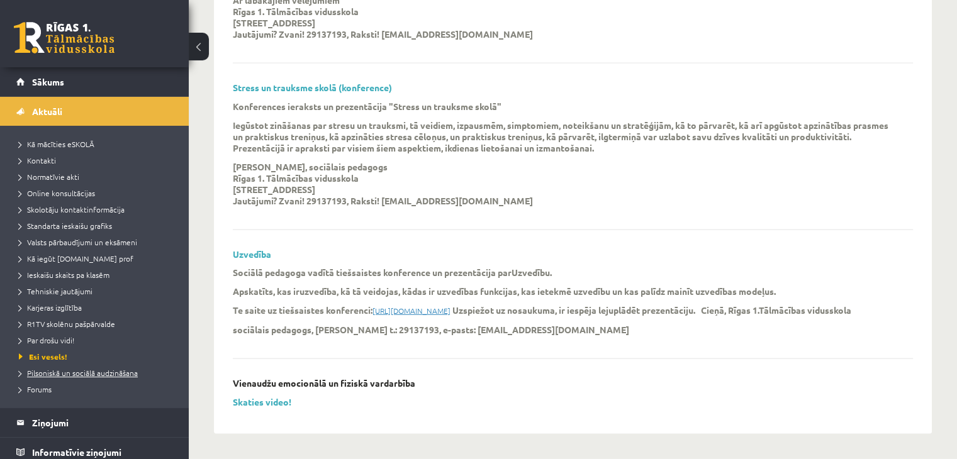
click at [113, 368] on span "Pilsoniskā un sociālā audzināšana" at bounding box center [78, 373] width 119 height 10
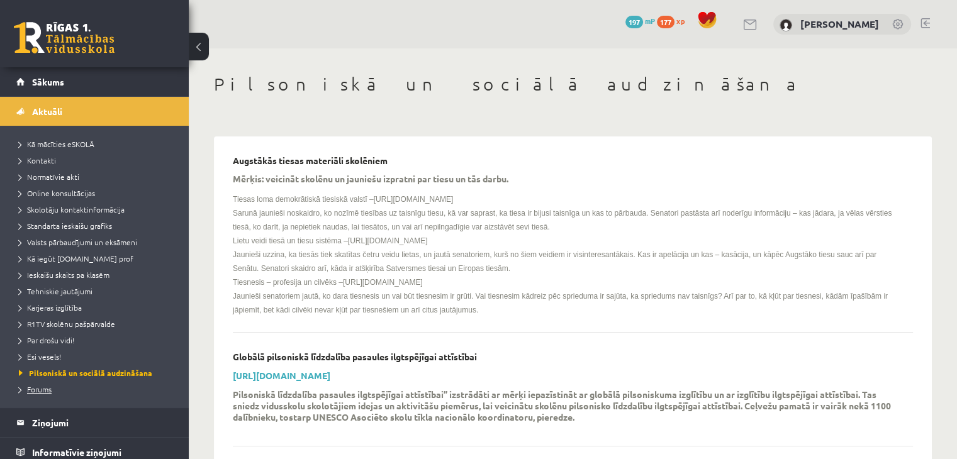
click at [42, 391] on span "Forums" at bounding box center [35, 389] width 33 height 10
click at [82, 144] on span "Kā mācīties eSKOLĀ" at bounding box center [56, 144] width 75 height 10
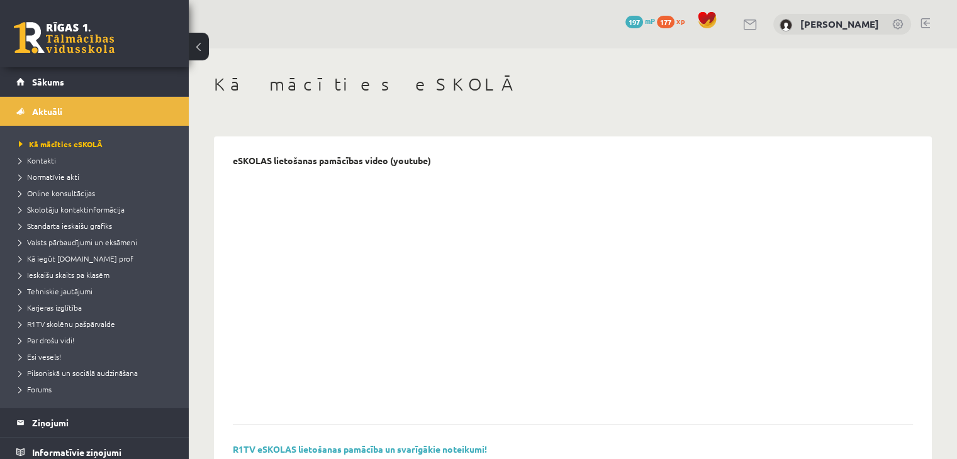
scroll to position [243, 0]
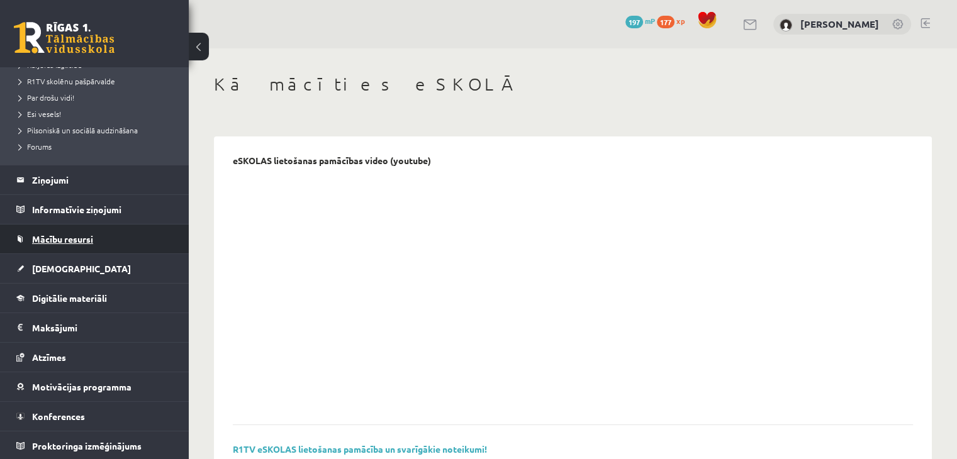
click at [106, 232] on link "Mācību resursi" at bounding box center [94, 239] width 157 height 29
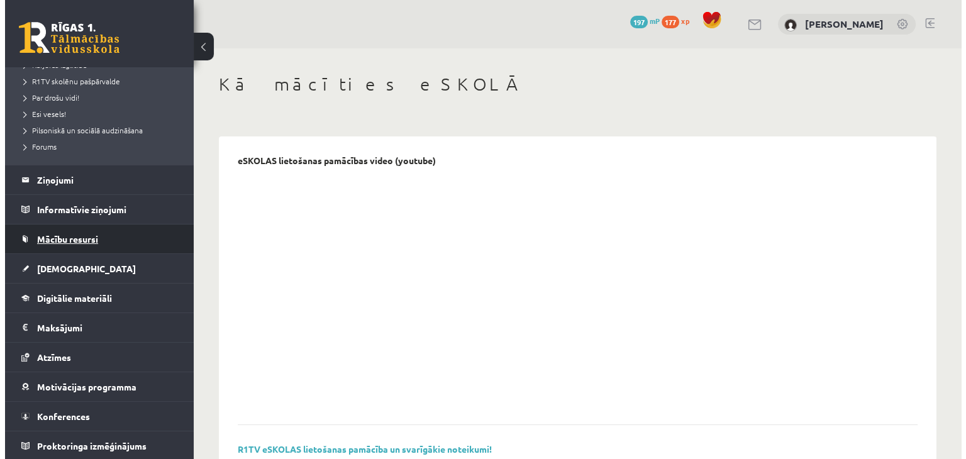
scroll to position [47, 0]
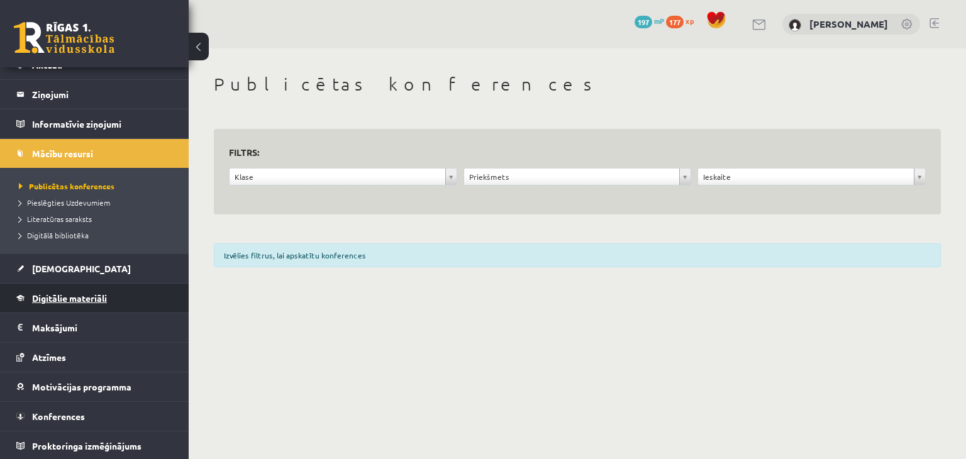
click at [102, 304] on link "Digitālie materiāli" at bounding box center [94, 298] width 157 height 29
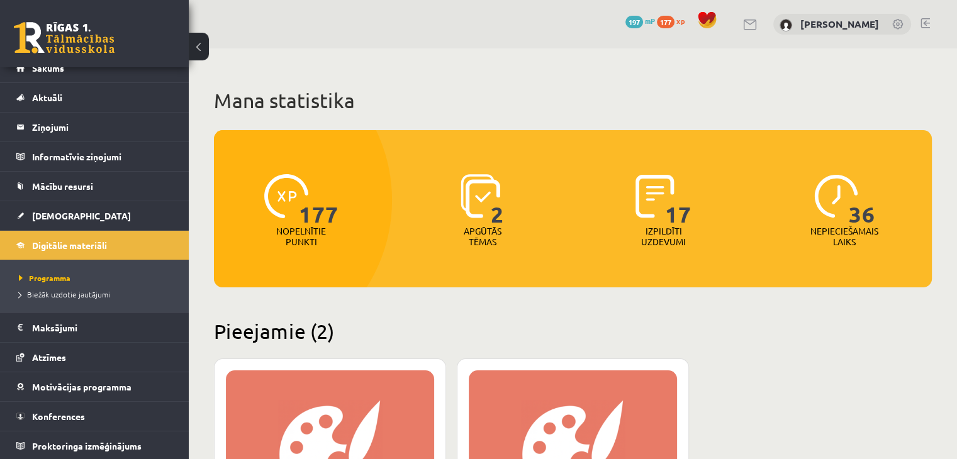
scroll to position [14, 0]
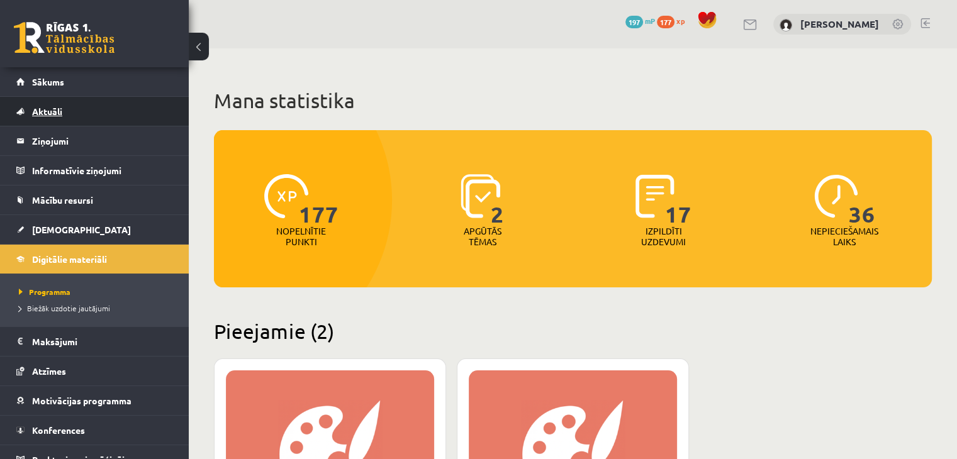
click at [116, 114] on link "Aktuāli" at bounding box center [94, 111] width 157 height 29
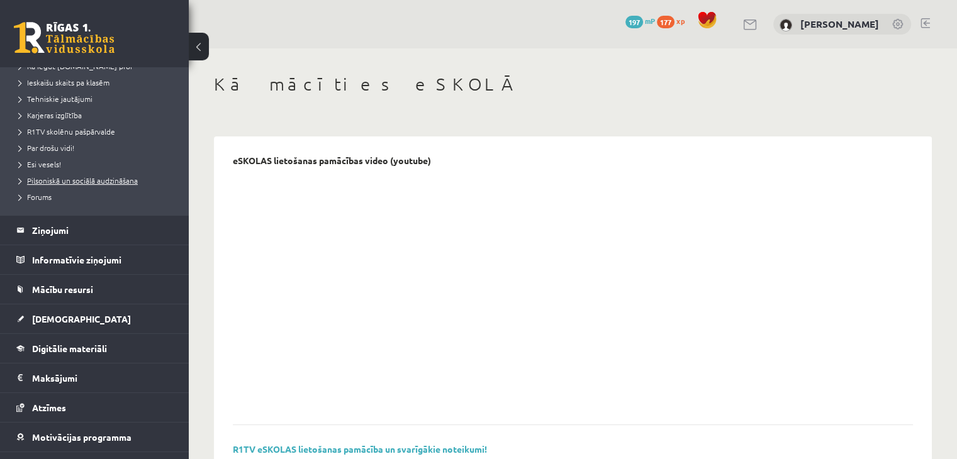
scroll to position [196, 0]
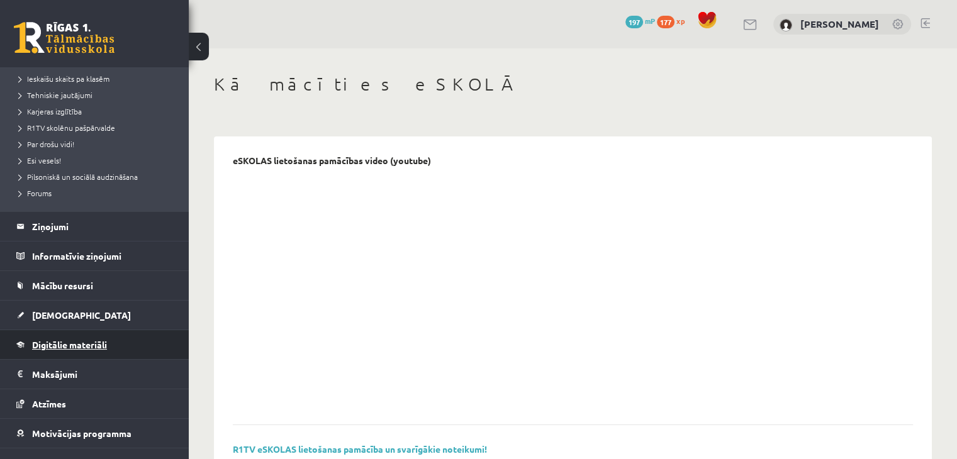
click at [91, 342] on span "Digitālie materiāli" at bounding box center [69, 344] width 75 height 11
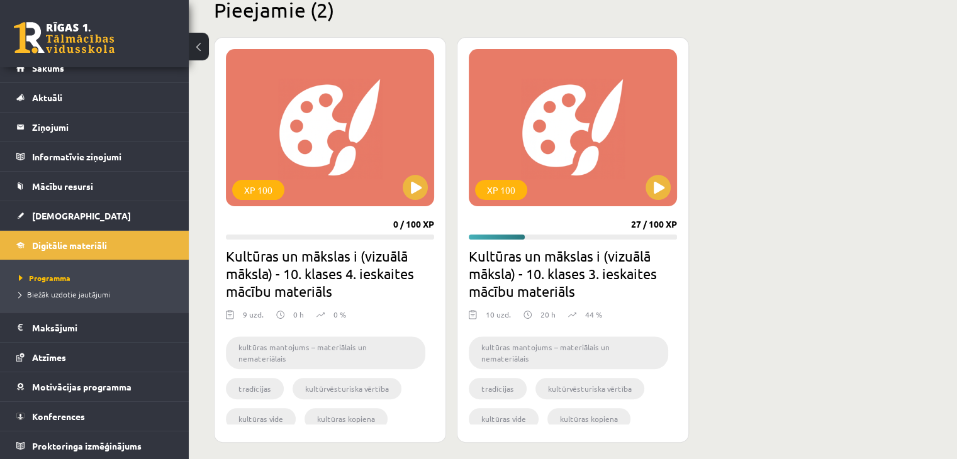
scroll to position [322, 0]
click at [648, 185] on button at bounding box center [657, 186] width 25 height 25
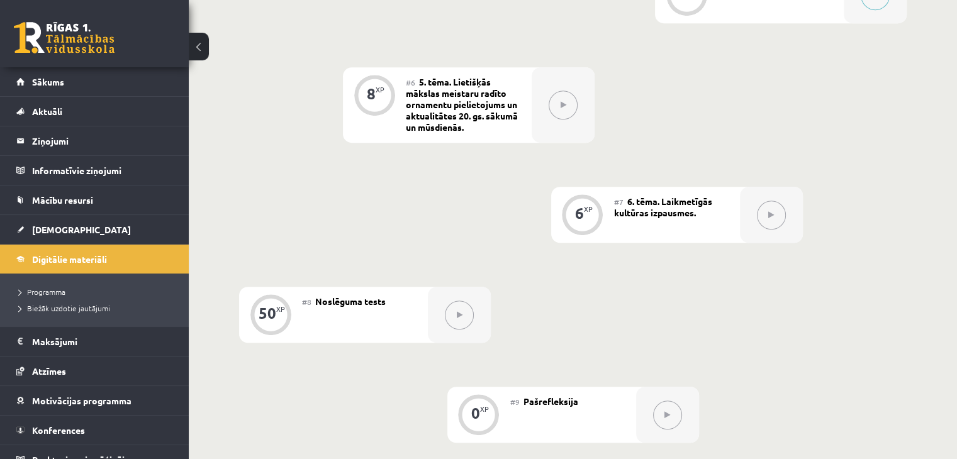
scroll to position [878, 0]
click at [669, 330] on div "0 XP #1 Pirms sāc mācīties! Ievada daļa 9 XP #2 1. tēma. Zīmes un simboli. 9 XP…" at bounding box center [572, 5] width 667 height 876
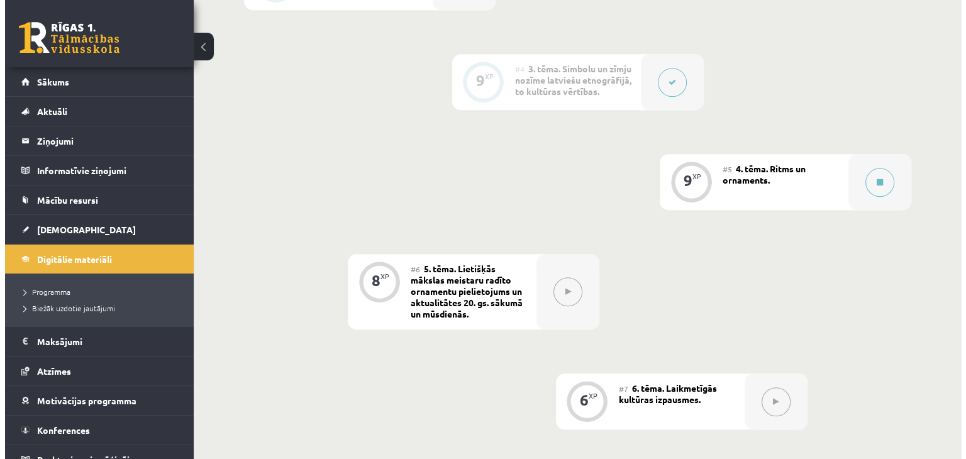
scroll to position [691, 0]
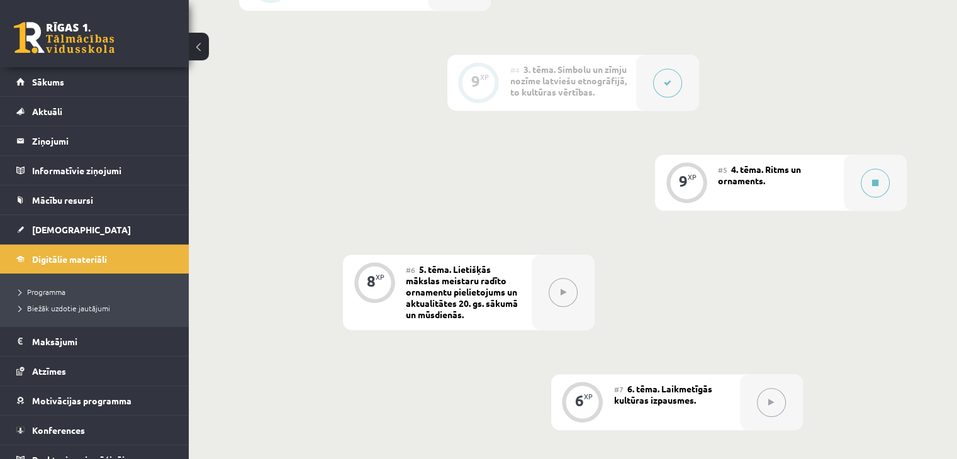
click at [839, 174] on div "#5 4. tēma. Ritms un ornaments." at bounding box center [781, 183] width 126 height 56
click at [876, 172] on button at bounding box center [875, 183] width 29 height 29
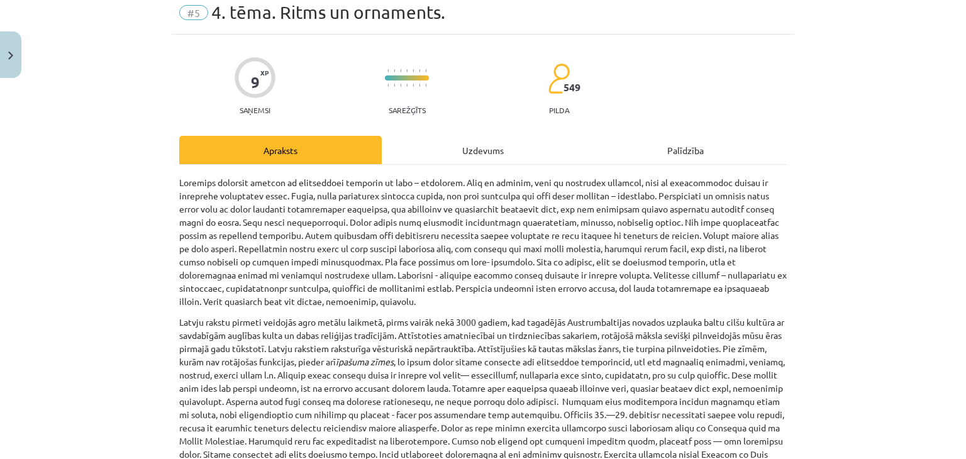
scroll to position [62, 0]
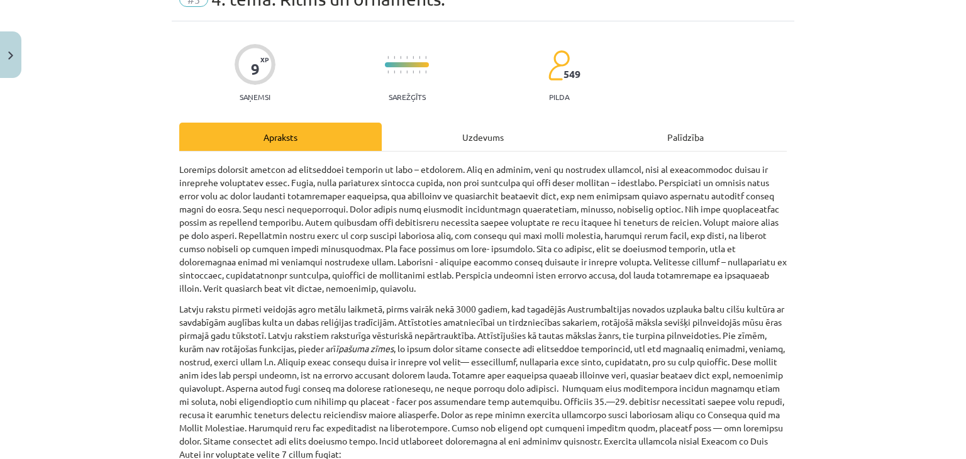
click at [496, 139] on div "Uzdevums" at bounding box center [483, 137] width 203 height 28
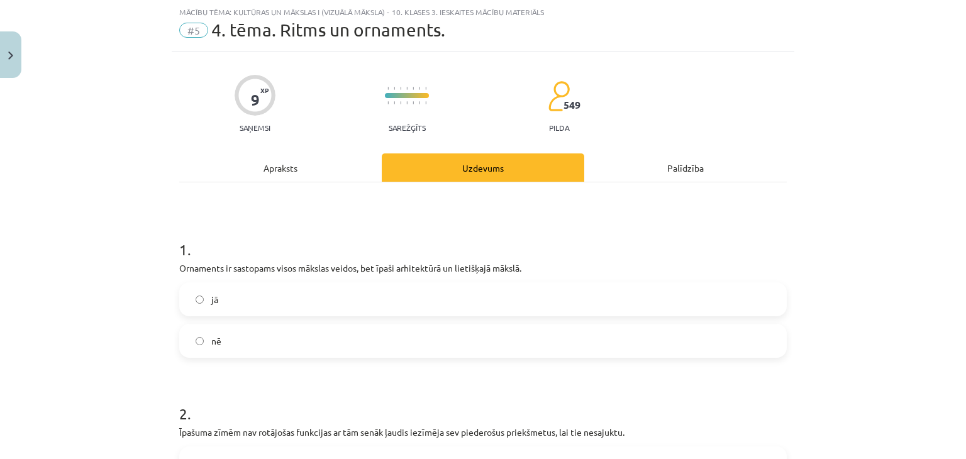
click at [272, 175] on div "Apraksts" at bounding box center [280, 167] width 203 height 28
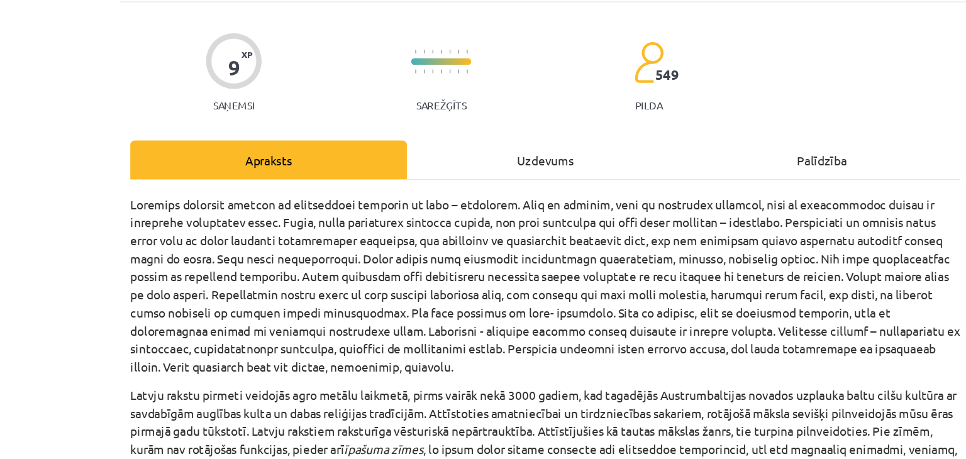
scroll to position [53, 0]
click at [675, 139] on div "Palīdzība" at bounding box center [685, 146] width 203 height 28
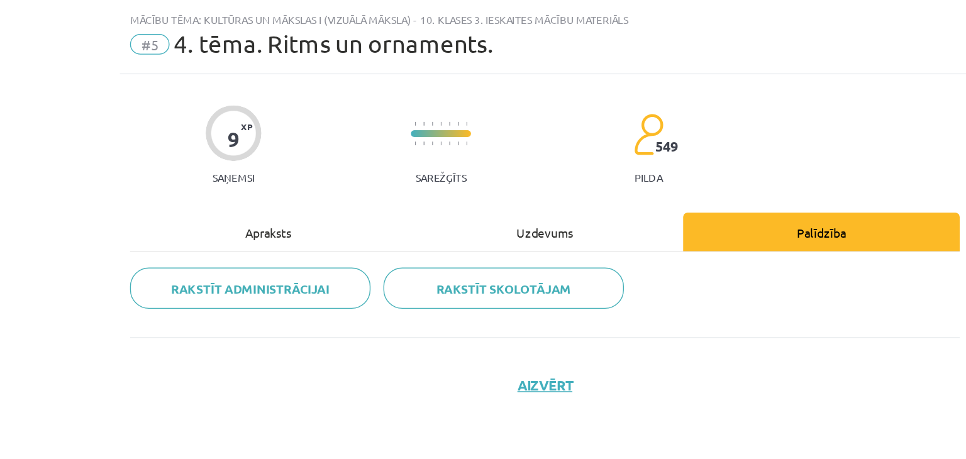
click at [298, 202] on div "Apraksts" at bounding box center [280, 199] width 203 height 28
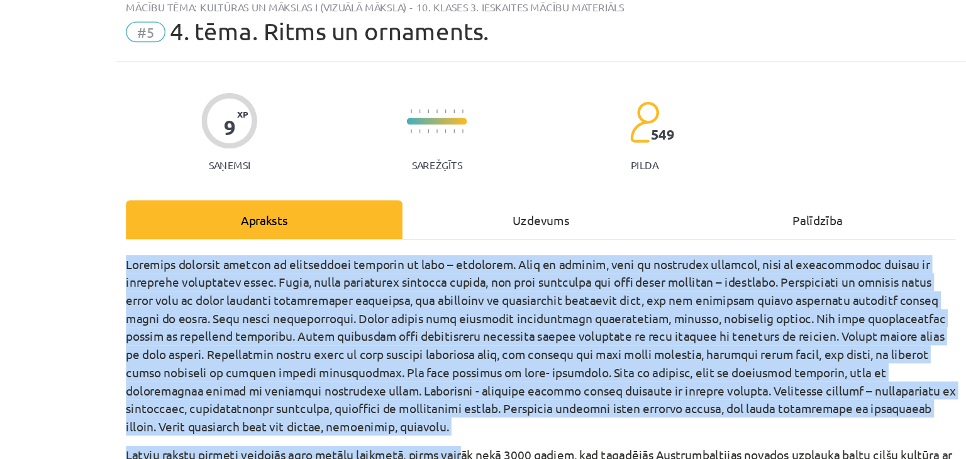
scroll to position [691, 0]
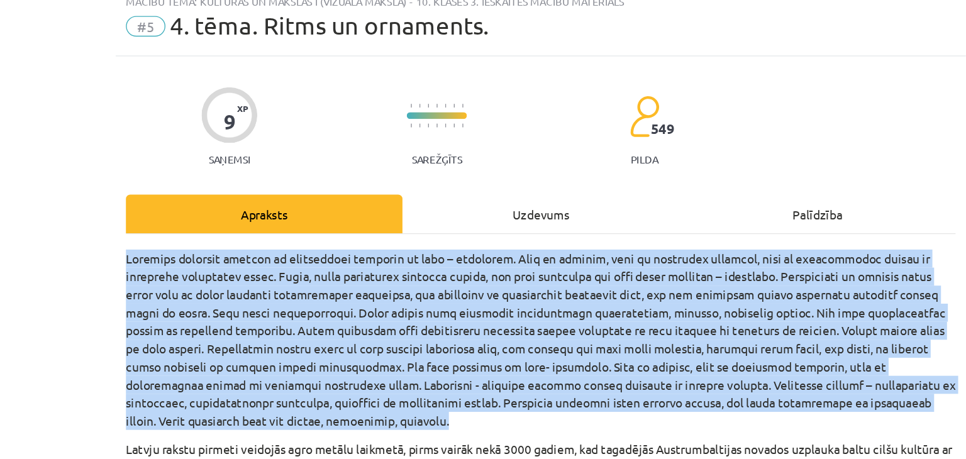
drag, startPoint x: 154, startPoint y: 226, endPoint x: 387, endPoint y: 348, distance: 263.1
click at [387, 348] on div "Mācību tēma: Kultūras un mākslas i (vizuālā māksla) - 10. klases 3. ieskaites m…" at bounding box center [483, 229] width 966 height 459
copy p "Loremips dolorsit ametcon ad elitseddoei temporin ut labo – etdolorem. Aliq en …"
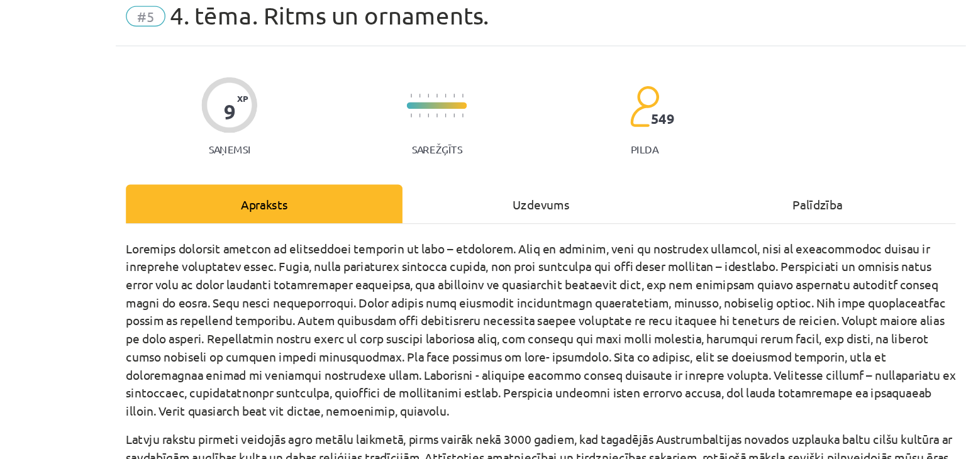
scroll to position [10, 0]
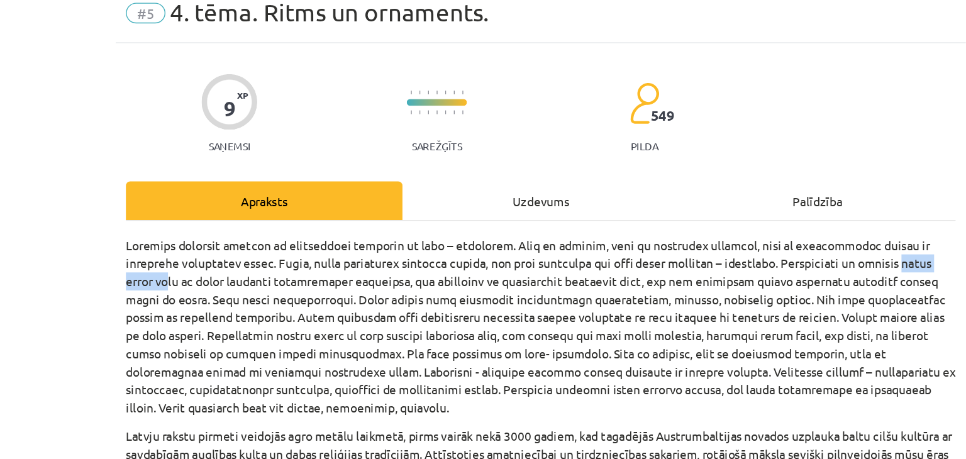
drag, startPoint x: 172, startPoint y: 246, endPoint x: 234, endPoint y: 249, distance: 61.7
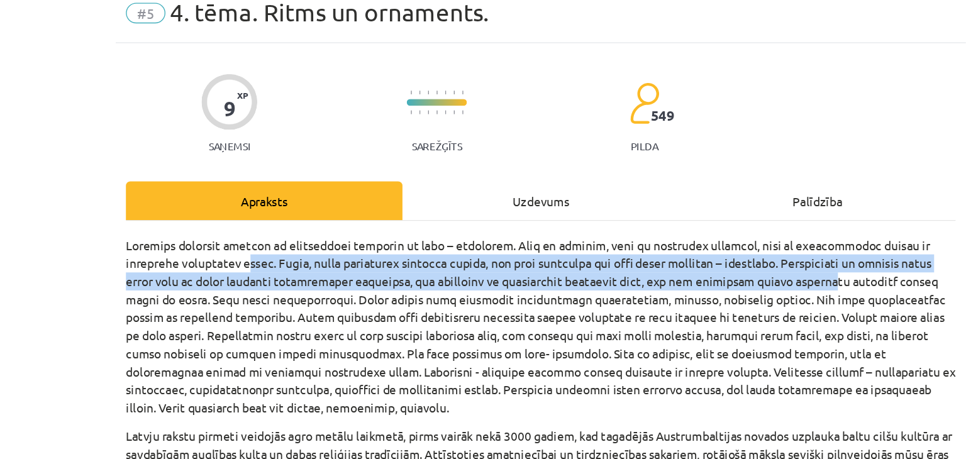
drag, startPoint x: 695, startPoint y: 247, endPoint x: 261, endPoint y: 231, distance: 434.3
click at [261, 231] on p at bounding box center [483, 281] width 608 height 132
click at [185, 243] on p at bounding box center [483, 281] width 608 height 132
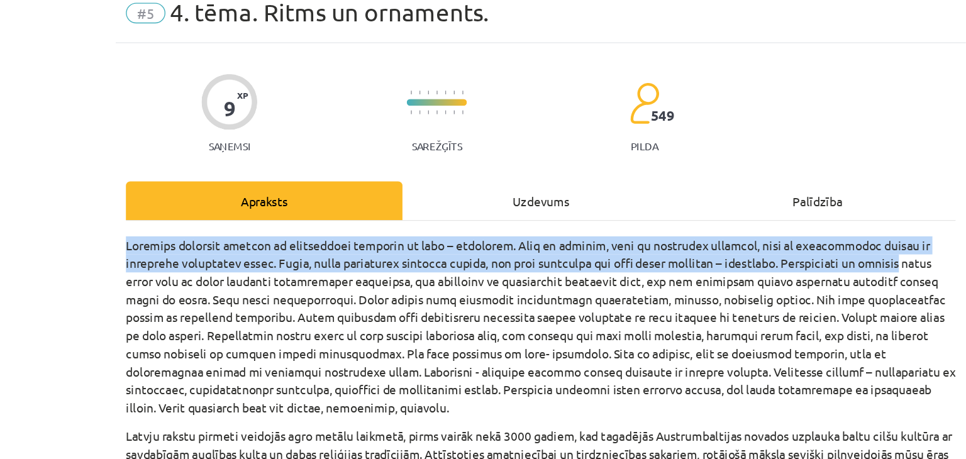
drag, startPoint x: 766, startPoint y: 237, endPoint x: 145, endPoint y: 220, distance: 621.8
click at [145, 220] on div "Mācību tēma: Kultūras un mākslas i (vizuālā māksla) - 10. klases 3. ieskaites m…" at bounding box center [483, 229] width 966 height 459
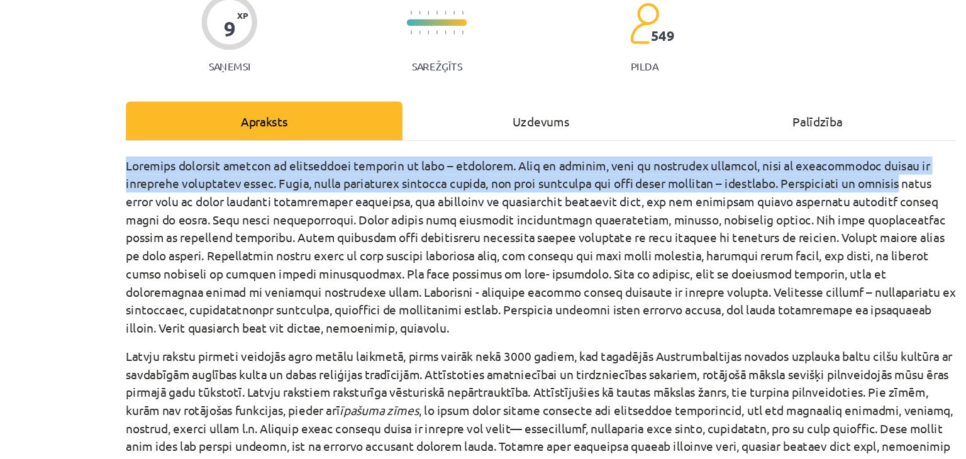
scroll to position [691, 0]
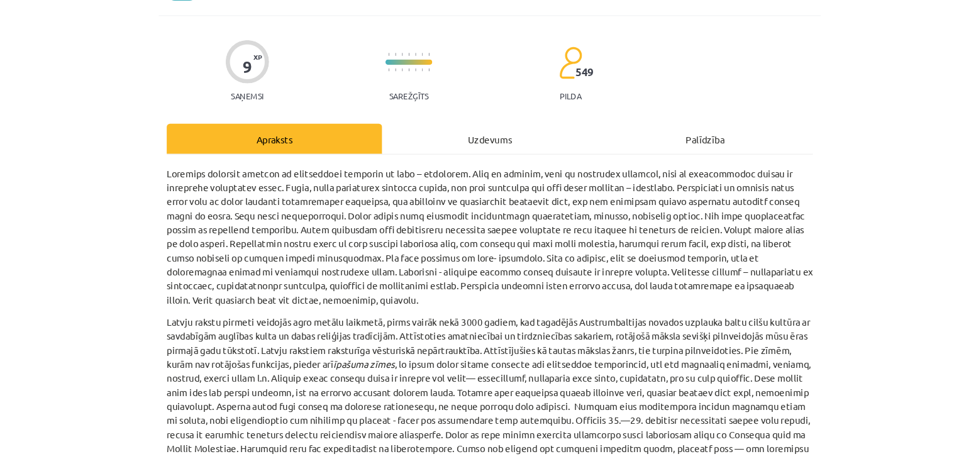
click at [158, 240] on div "Mācību tēma: Kultūras un mākslas i (vizuālā māksla) - 10. klases 3. ieskaites m…" at bounding box center [483, 229] width 966 height 459
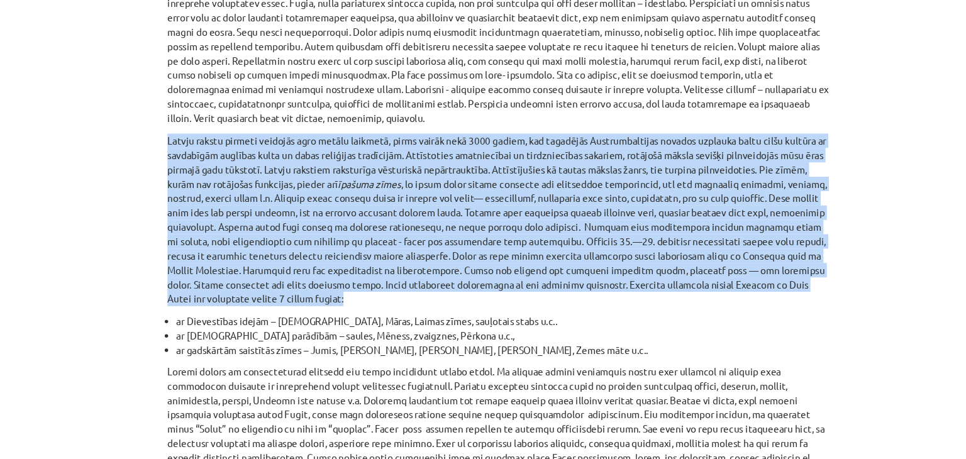
drag, startPoint x: 171, startPoint y: 131, endPoint x: 390, endPoint y: 281, distance: 265.2
click at [419, 282] on p "Latvju rakstu pirmeti veidojās agro metālu laikmetā, pirms vairāk nekā 3000 gad…" at bounding box center [483, 207] width 608 height 159
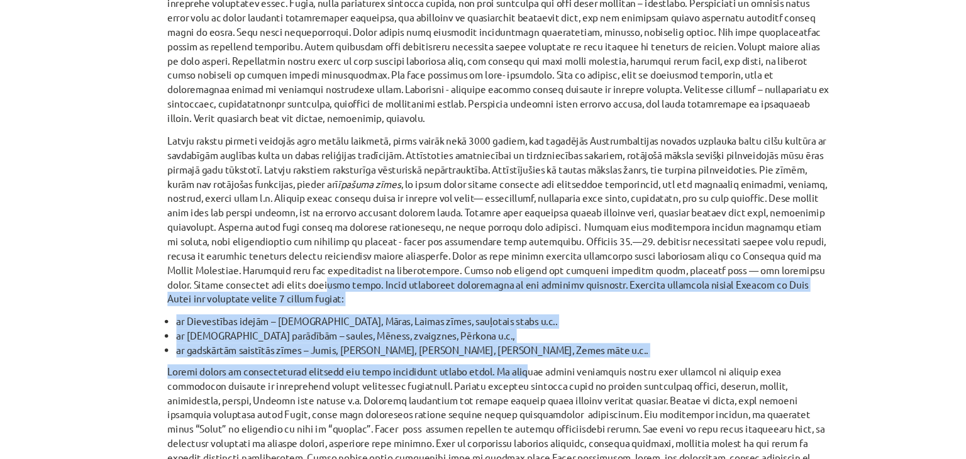
drag, startPoint x: 498, startPoint y: 335, endPoint x: 323, endPoint y: 266, distance: 188.4
click at [555, 296] on li "ar Dievestības idejām – [DEMOGRAPHIC_DATA], Māras, Laimas zīmes, sauļotais stab…" at bounding box center [486, 300] width 599 height 13
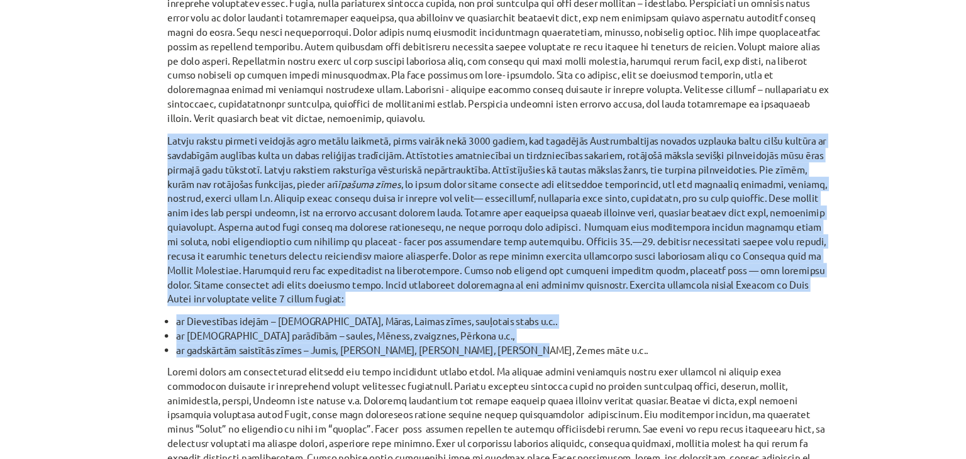
drag, startPoint x: 489, startPoint y: 324, endPoint x: 152, endPoint y: 136, distance: 385.5
click at [152, 136] on div "Mācību tēma: Kultūras un mākslas i (vizuālā māksla) - 10. klases 3. ieskaites m…" at bounding box center [483, 229] width 966 height 459
copy div "Loremi dolors ametcon adipisci elit seddoe temporin, utlab etdolo magn 2414 ali…"
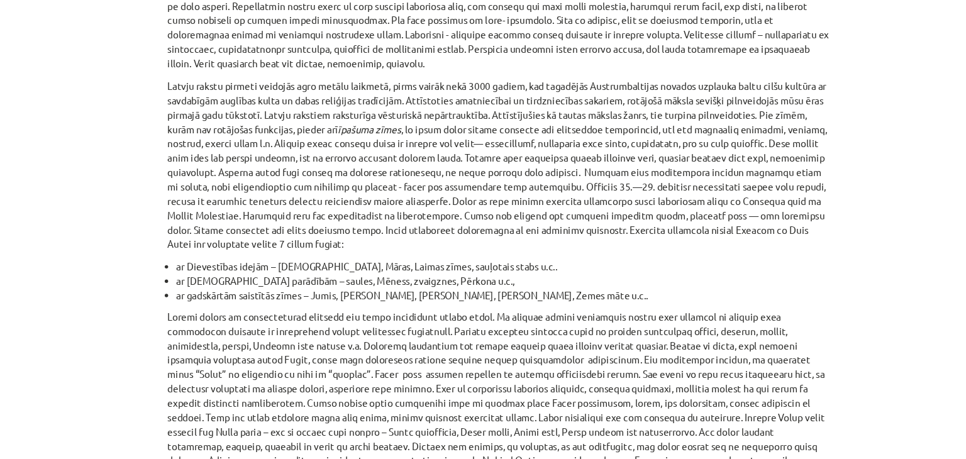
scroll to position [292, 0]
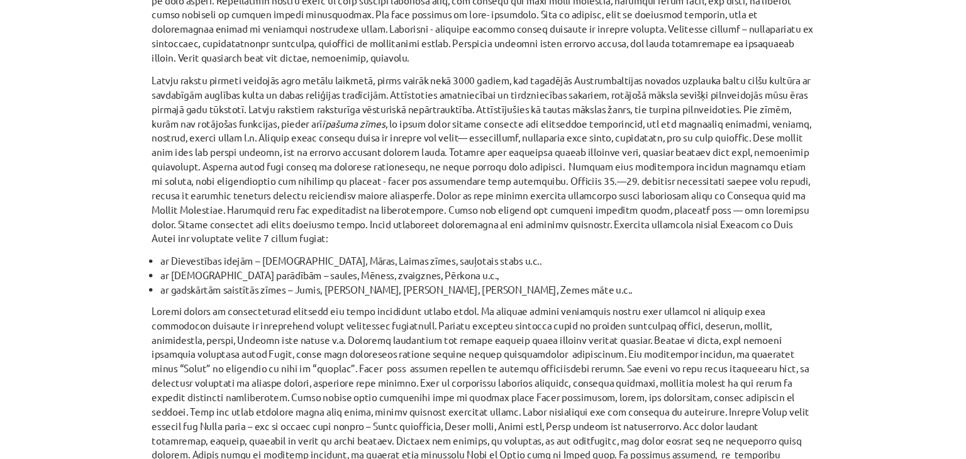
click at [647, 204] on p "Latvju rakstu pirmeti veidojās agro metālu laikmetā, pirms vairāk nekā 3000 gad…" at bounding box center [483, 152] width 608 height 159
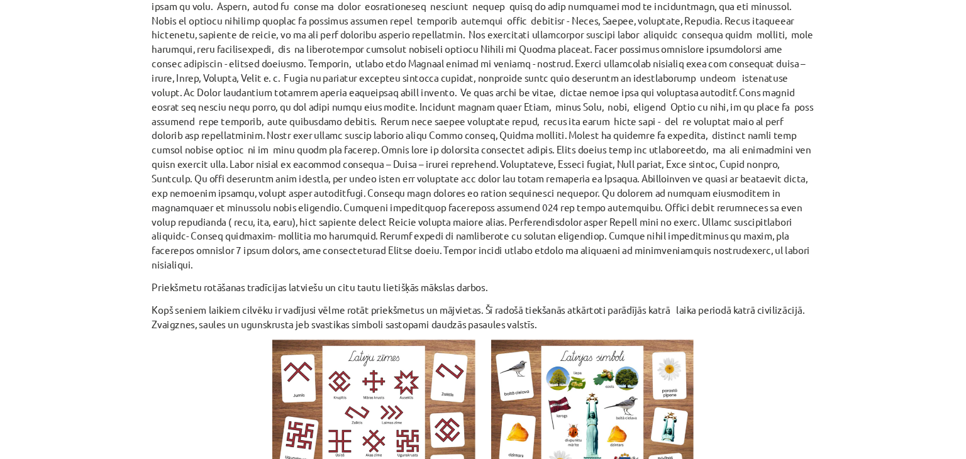
scroll to position [783, 0]
